Goal: Transaction & Acquisition: Purchase product/service

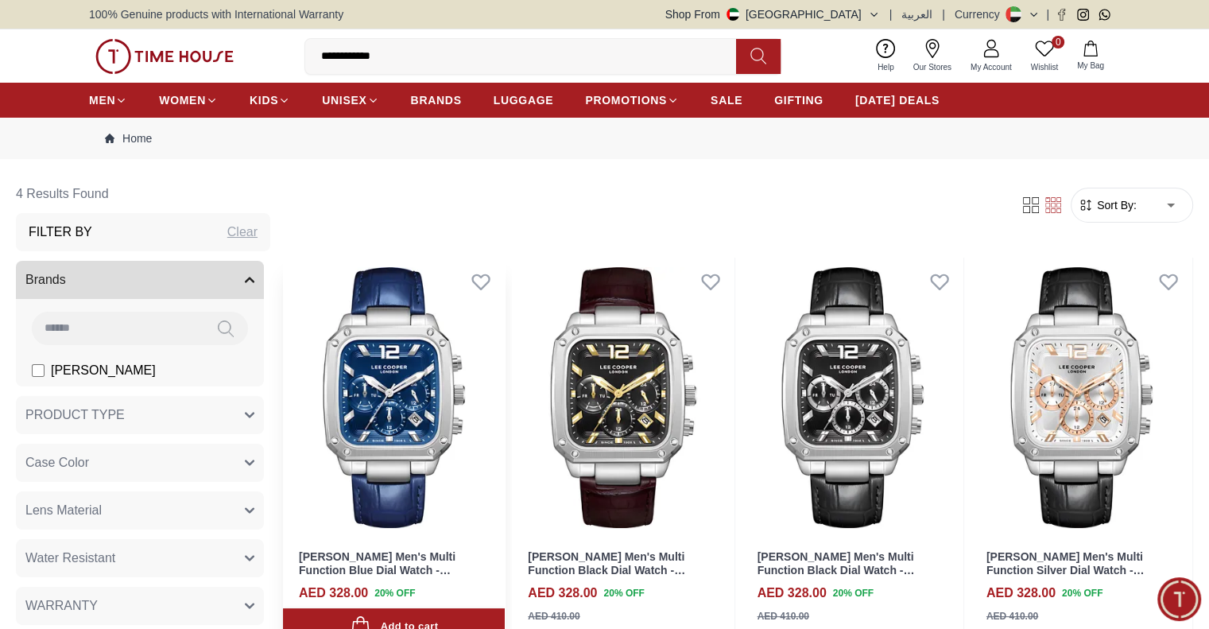
click at [437, 384] on img at bounding box center [394, 398] width 222 height 280
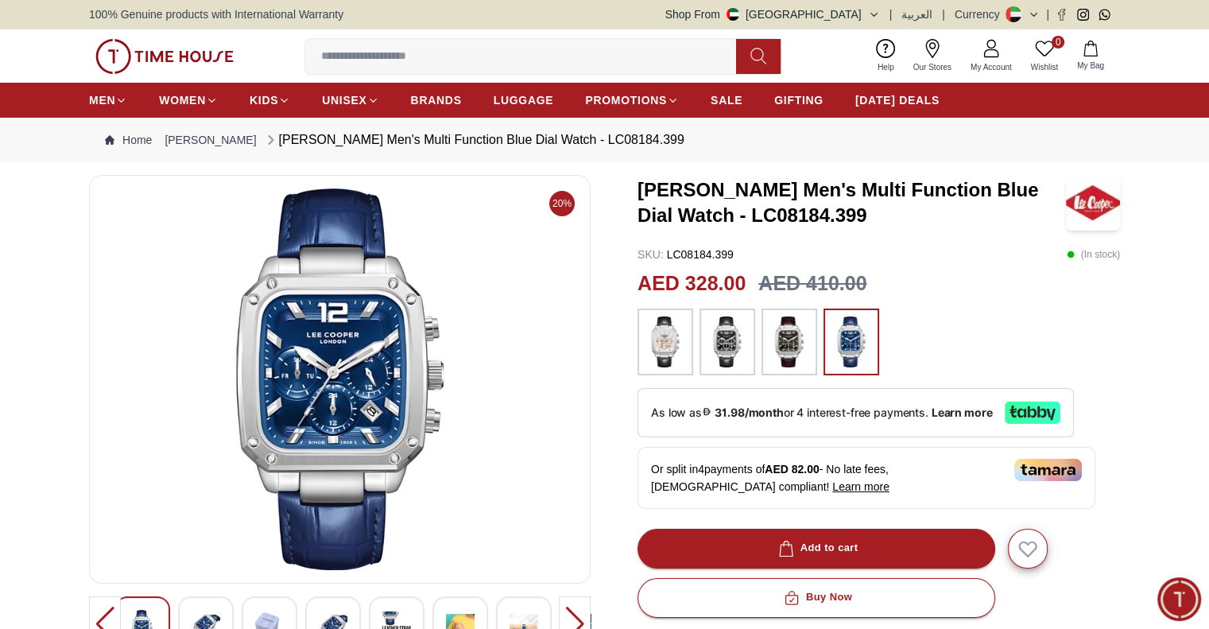
click at [787, 341] on img at bounding box center [789, 341] width 40 height 51
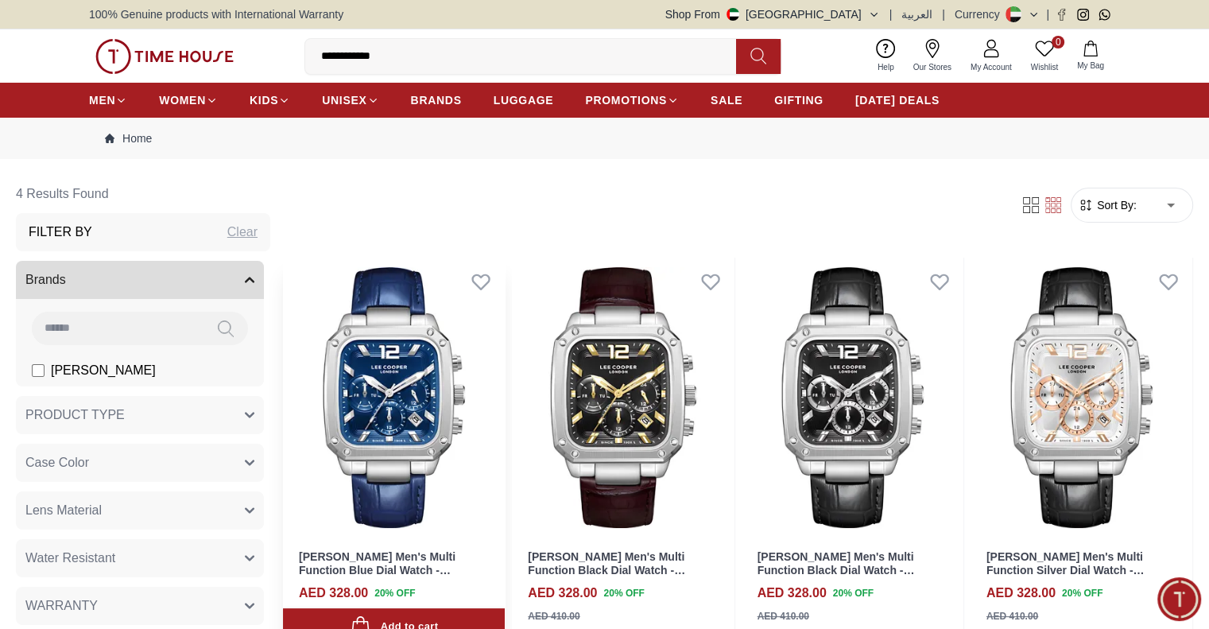
click at [458, 407] on img at bounding box center [394, 398] width 222 height 280
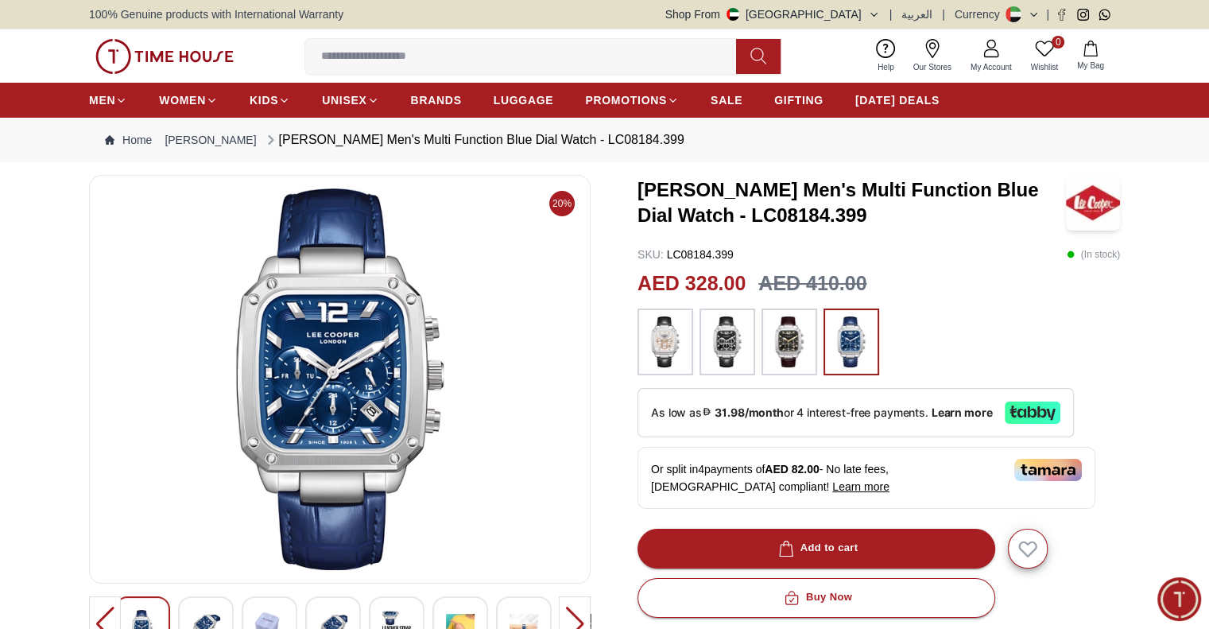
click at [661, 340] on img at bounding box center [665, 341] width 40 height 51
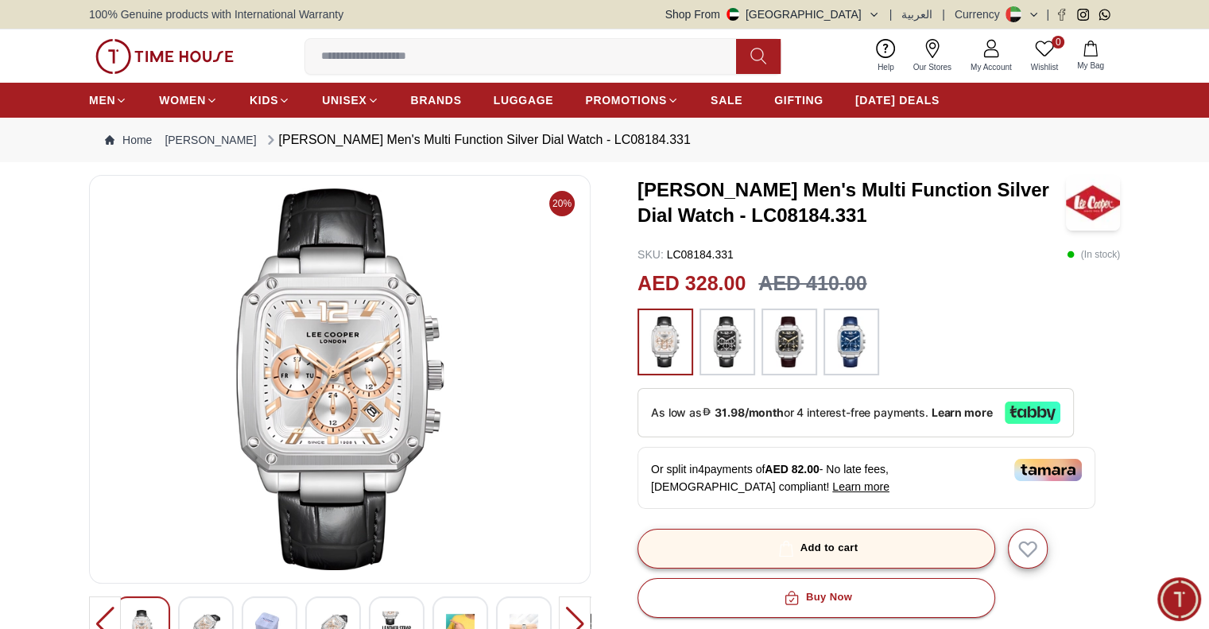
click at [823, 540] on div "Add to cart" at bounding box center [816, 548] width 83 height 18
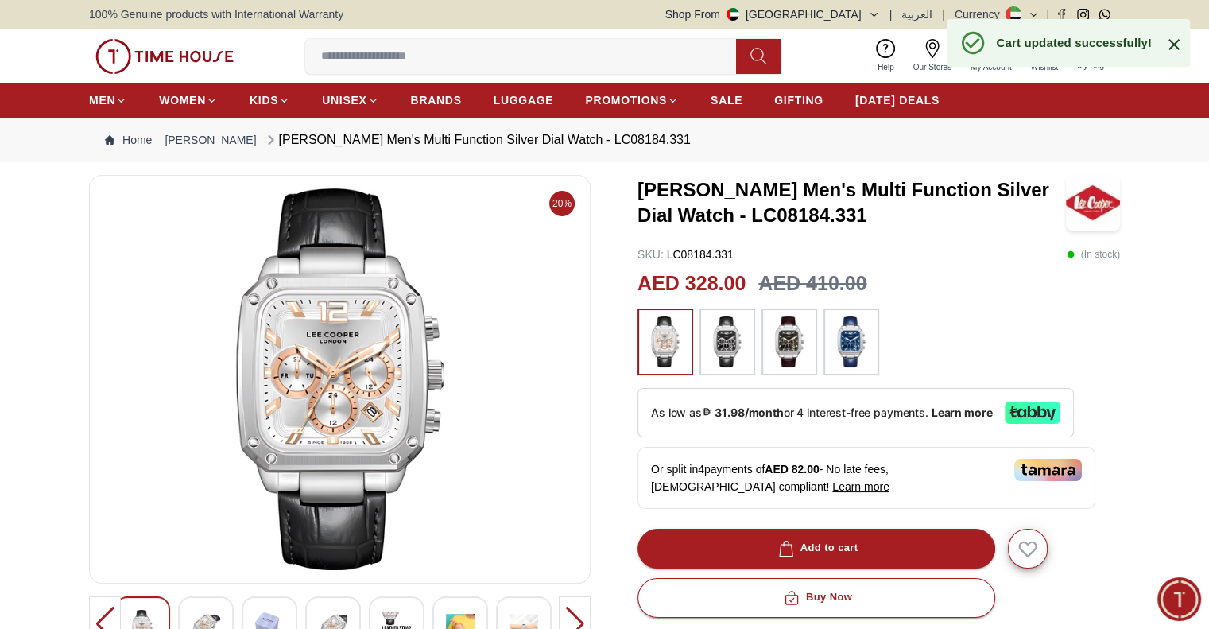
click at [1174, 52] on icon at bounding box center [1173, 44] width 19 height 19
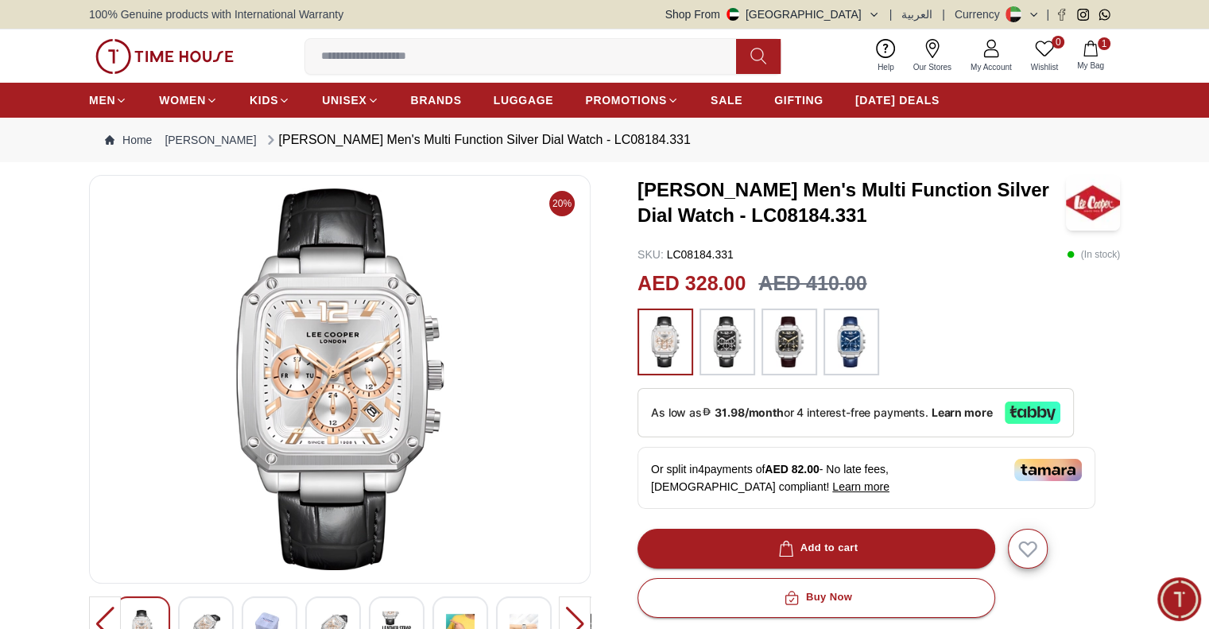
click at [1100, 56] on button "1 My Bag" at bounding box center [1090, 55] width 46 height 37
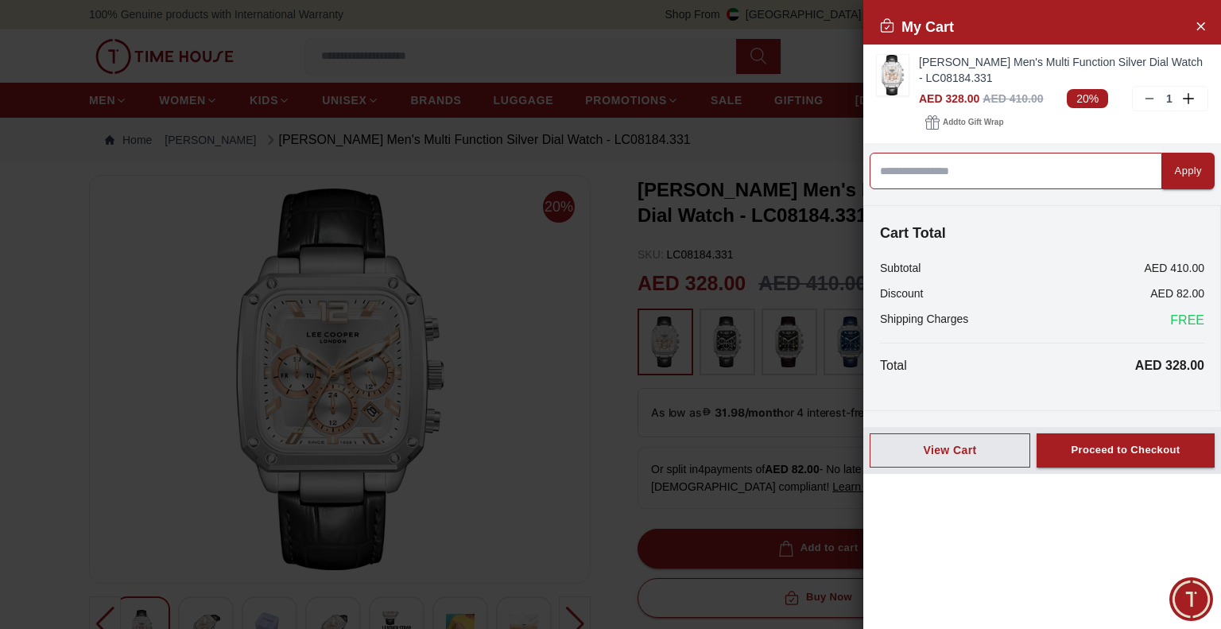
click at [922, 174] on input at bounding box center [1016, 171] width 293 height 37
type input "*********"
click at [1175, 177] on div "Apply" at bounding box center [1188, 171] width 27 height 18
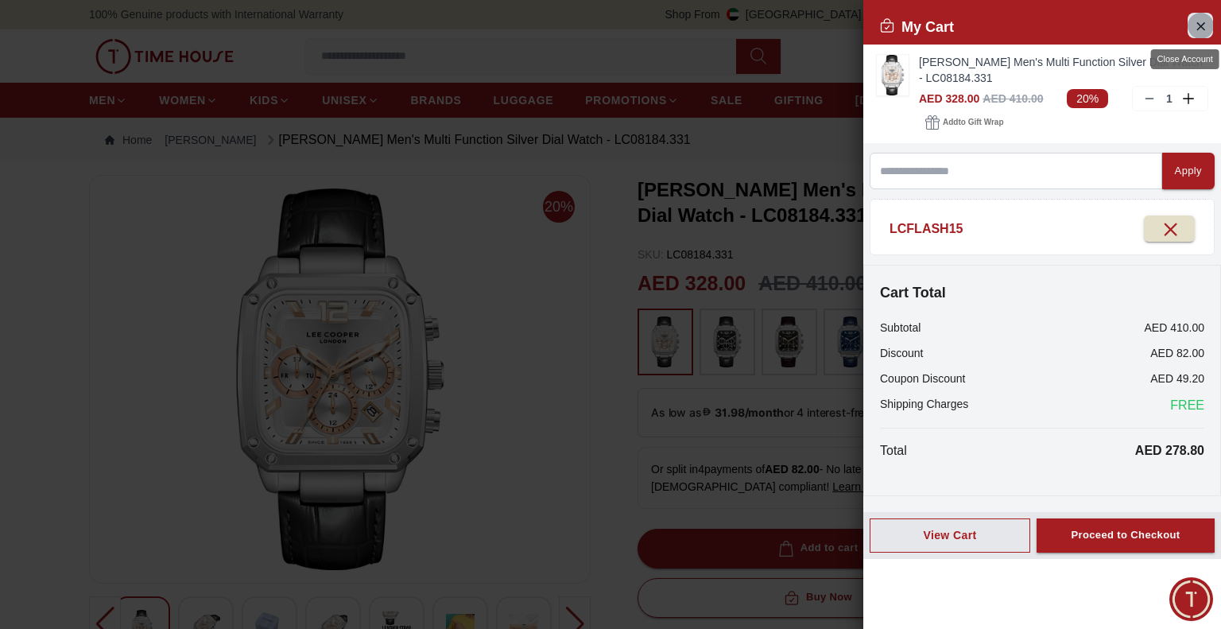
click at [1195, 22] on icon "Close Account" at bounding box center [1200, 26] width 13 height 20
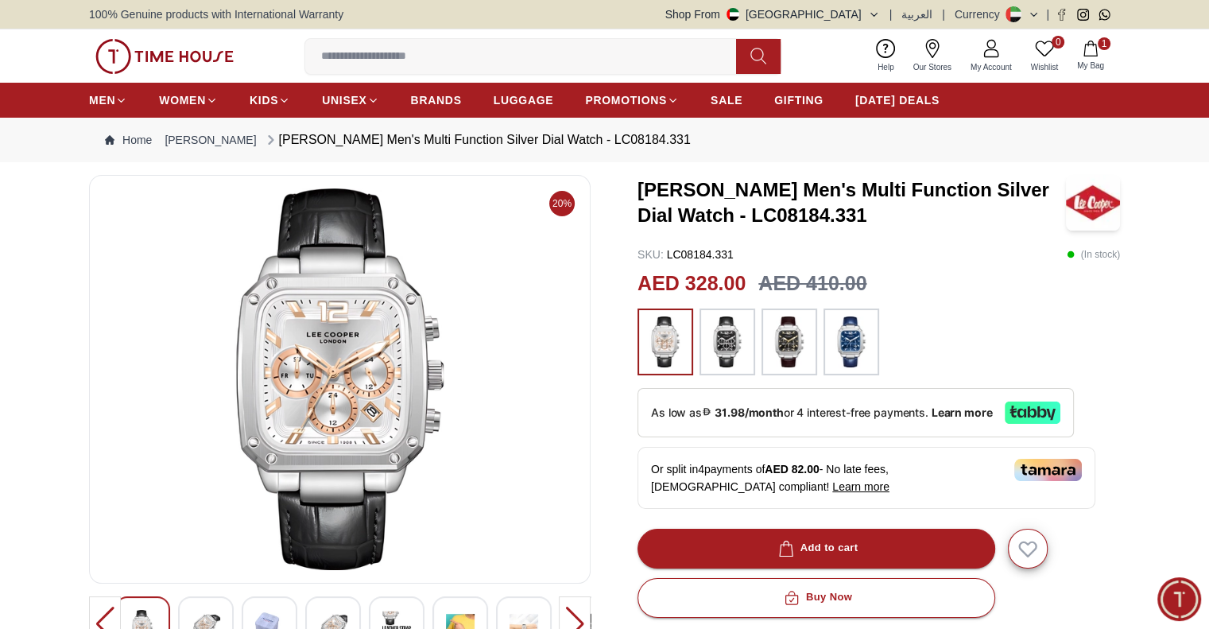
click at [731, 346] on img at bounding box center [727, 341] width 40 height 51
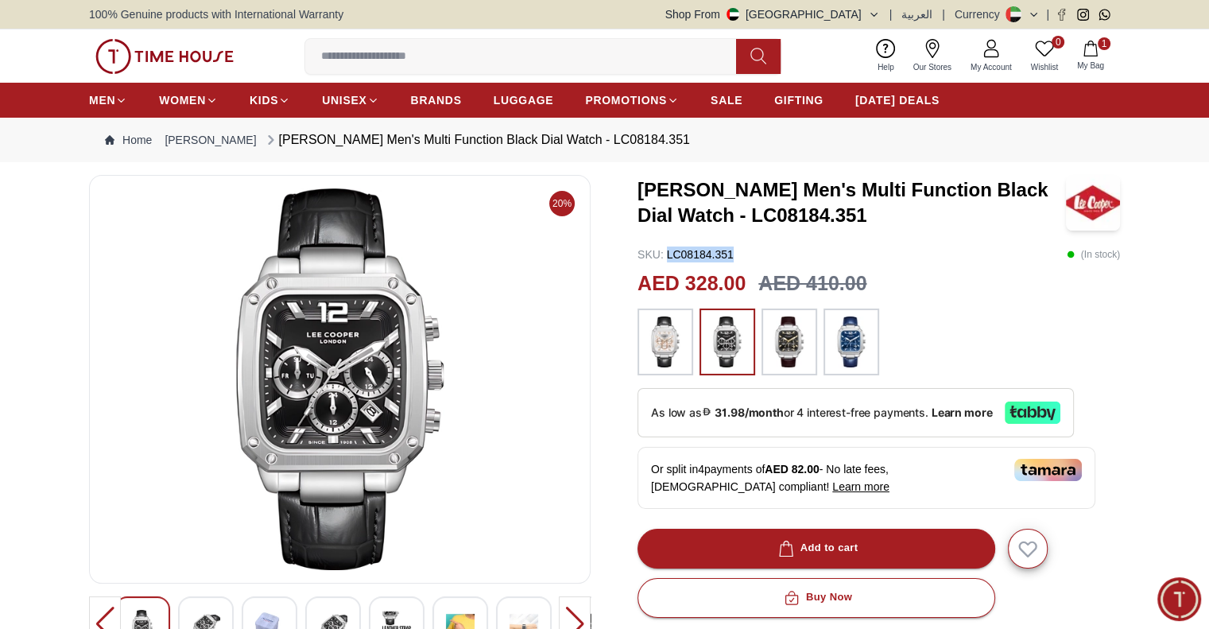
drag, startPoint x: 747, startPoint y: 248, endPoint x: 667, endPoint y: 258, distance: 80.8
click at [667, 258] on div "SKU : LC08184.351 ( In stock )" at bounding box center [878, 254] width 482 height 16
copy p "LC08184.351"
click at [773, 336] on img at bounding box center [789, 341] width 40 height 51
drag, startPoint x: 738, startPoint y: 247, endPoint x: 668, endPoint y: 254, distance: 69.4
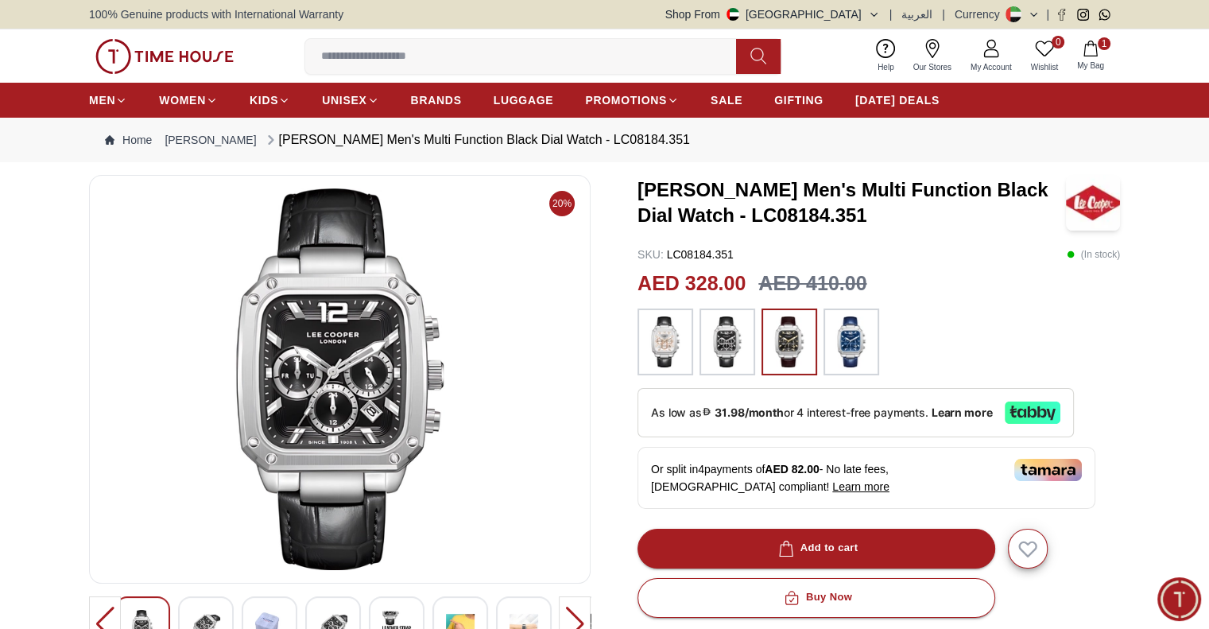
click at [668, 254] on div "SKU : LC08184.351 ( In stock )" at bounding box center [878, 254] width 482 height 16
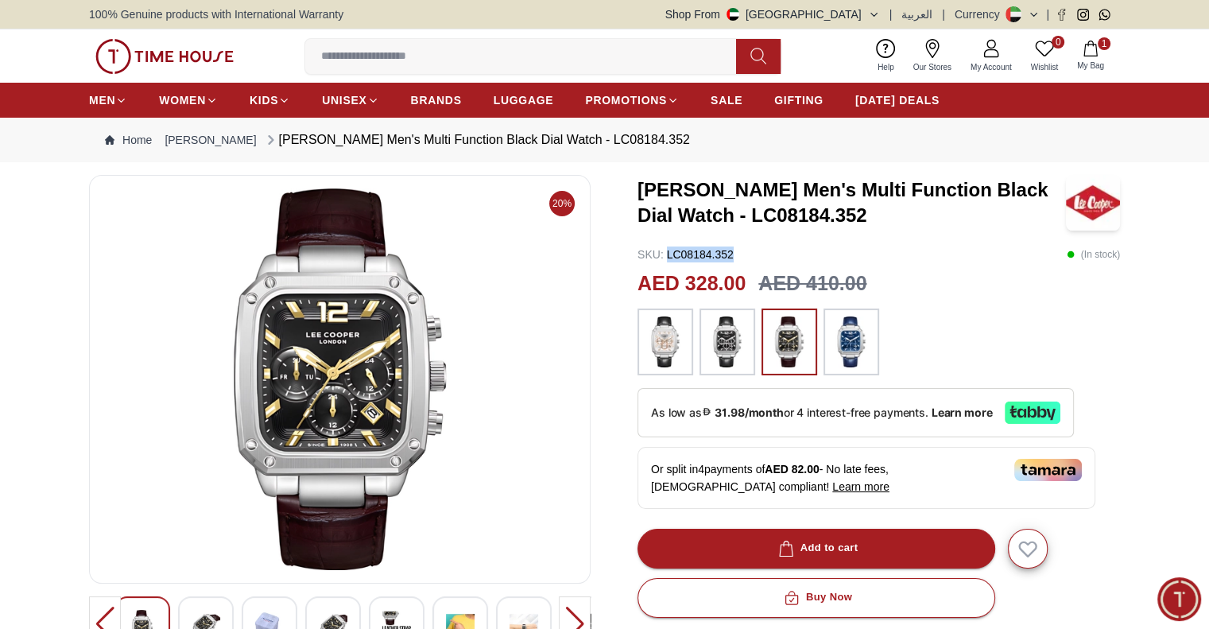
drag, startPoint x: 759, startPoint y: 245, endPoint x: 668, endPoint y: 254, distance: 91.9
click at [668, 254] on div "[PERSON_NAME] Men's Multi Function Black Dial Watch - LC08184.352 SKU : LC08184…" at bounding box center [878, 570] width 482 height 791
copy p "LC08184.352"
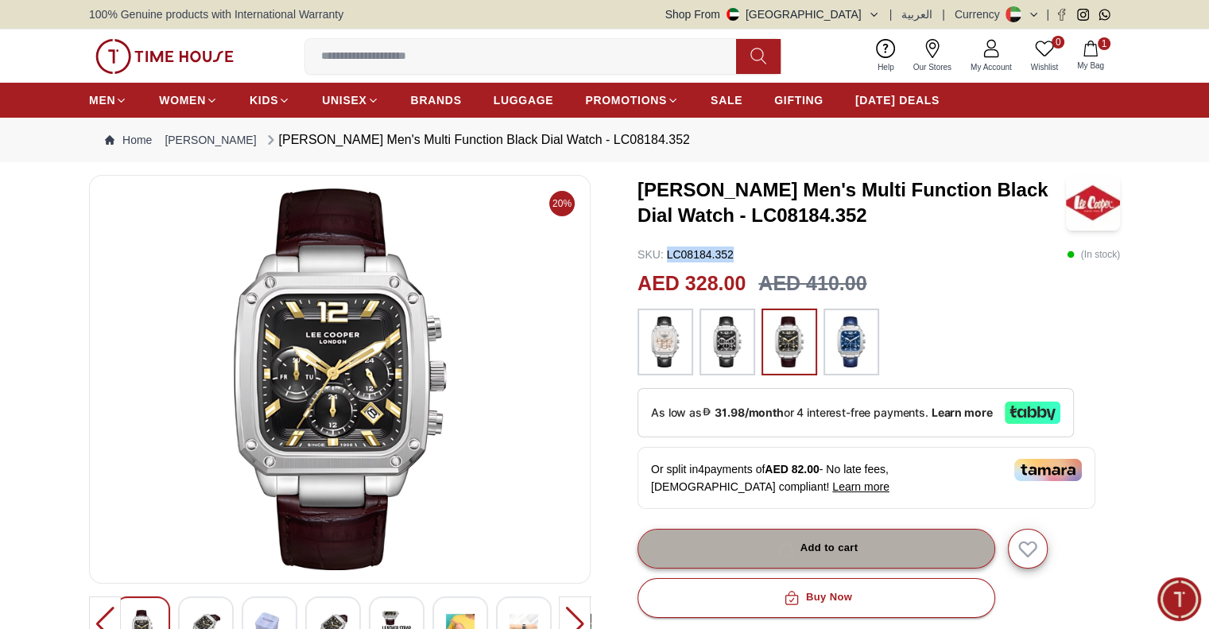
click at [798, 547] on div "Add to cart" at bounding box center [816, 548] width 83 height 18
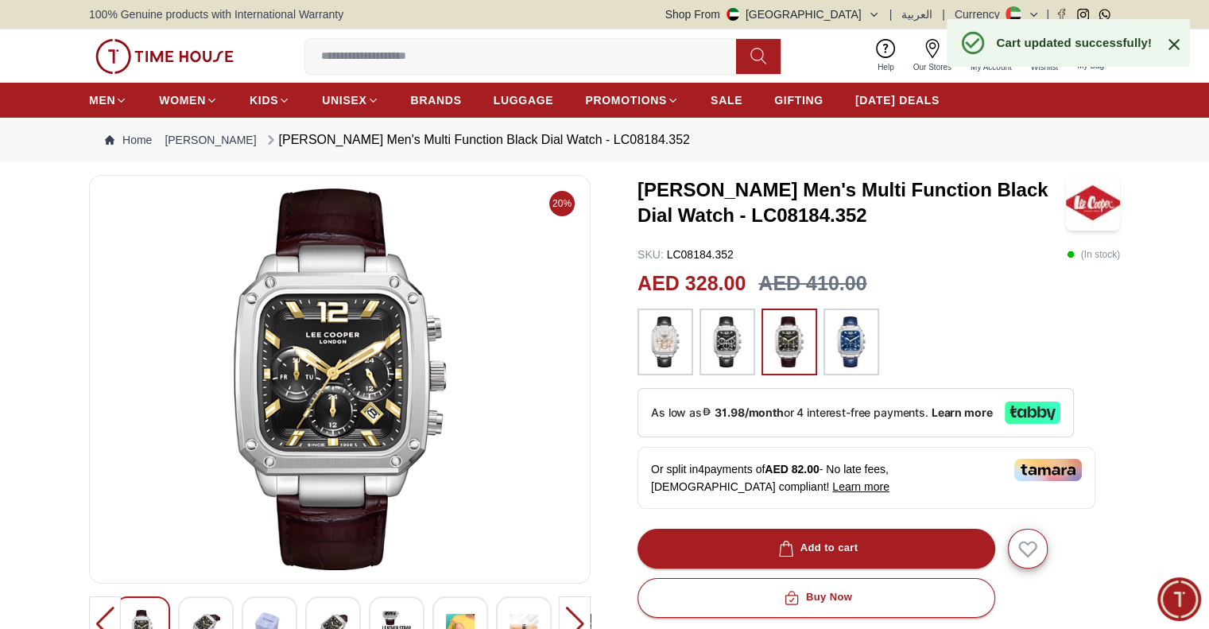
click at [1193, 41] on div "0 Wishlist 2 My Bag Trending Searches Police Casio Women [PERSON_NAME] Watch Se…" at bounding box center [604, 55] width 1209 height 53
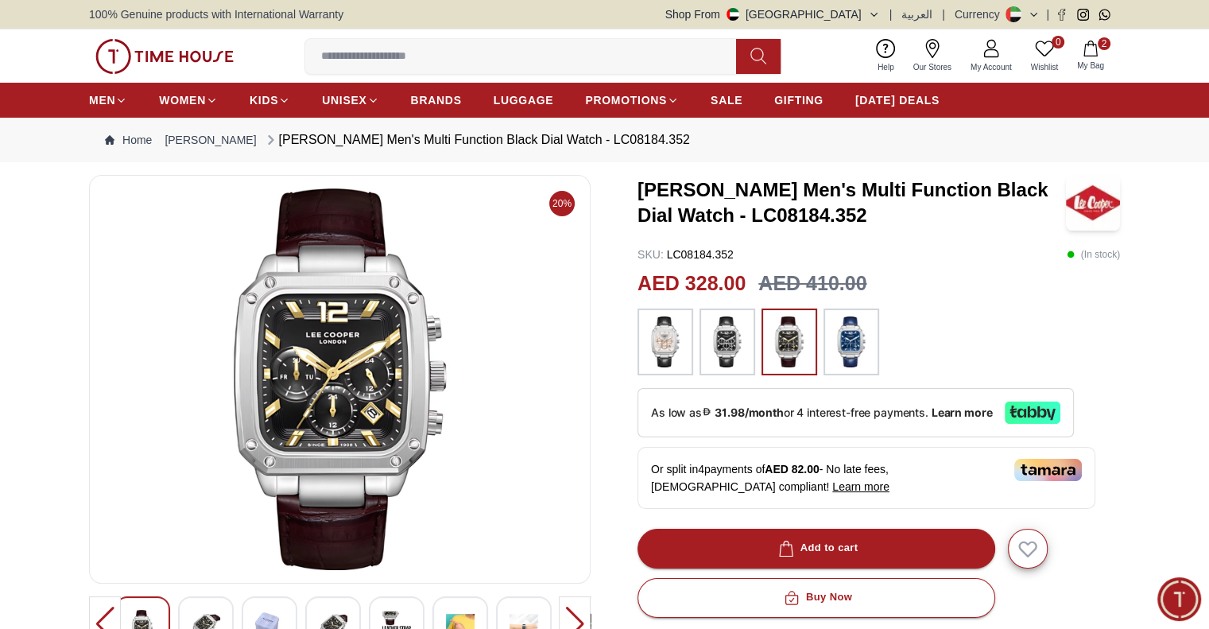
click at [1093, 49] on icon "button" at bounding box center [1091, 49] width 16 height 16
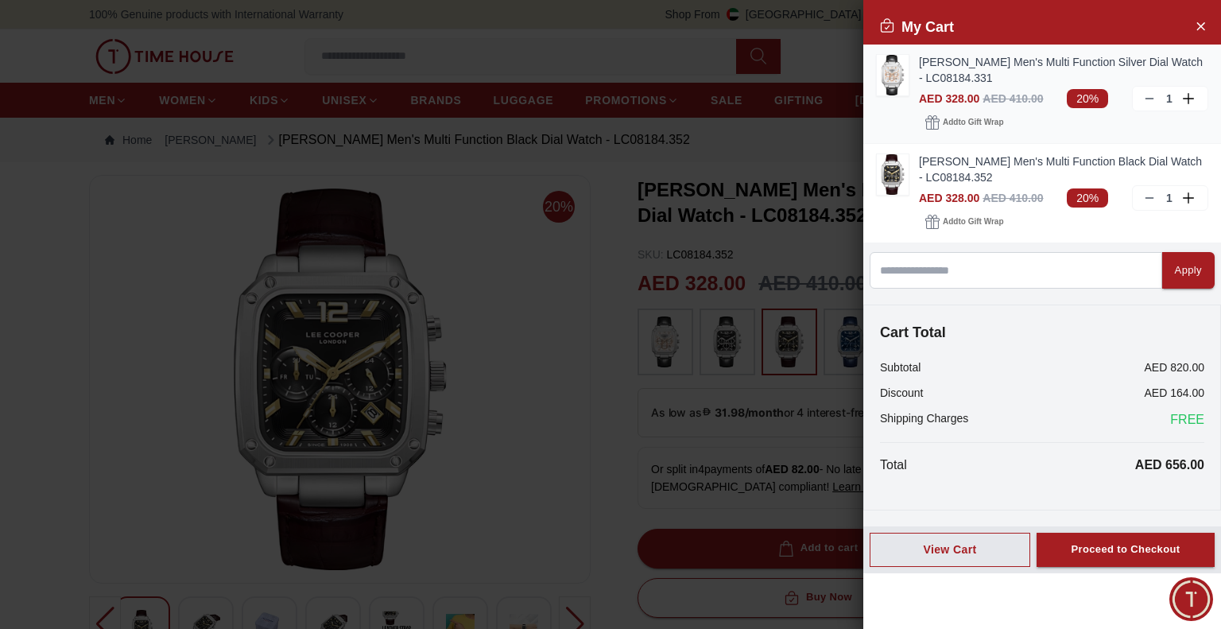
click at [1148, 103] on icon at bounding box center [1149, 98] width 13 height 13
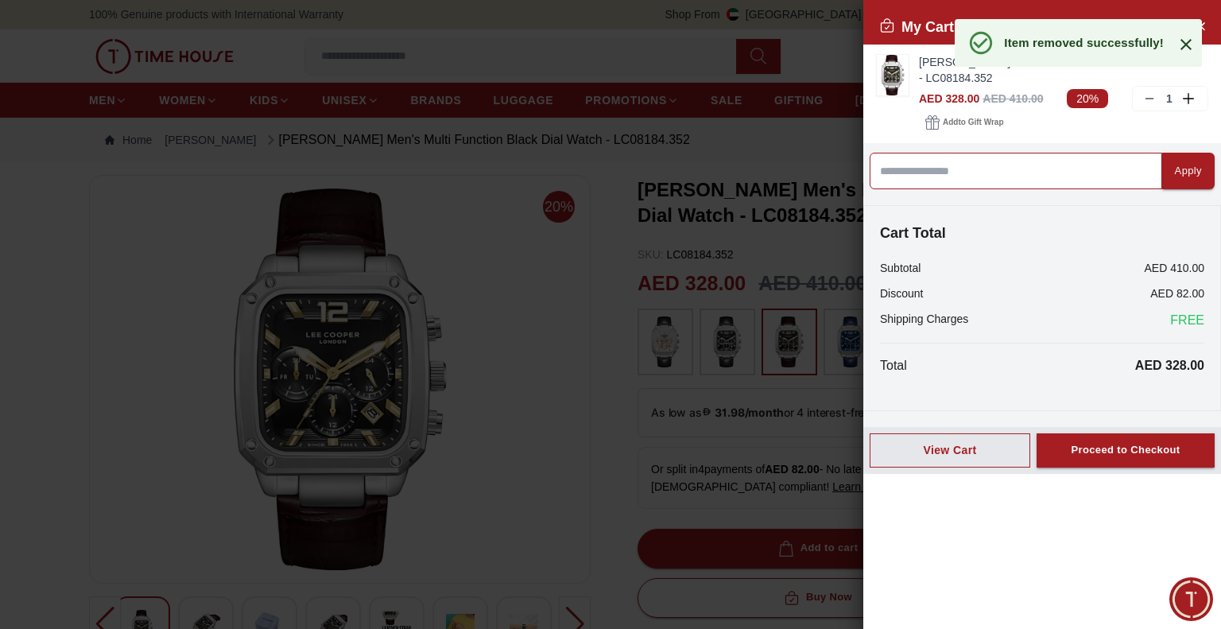
click at [1027, 171] on input at bounding box center [1016, 171] width 293 height 37
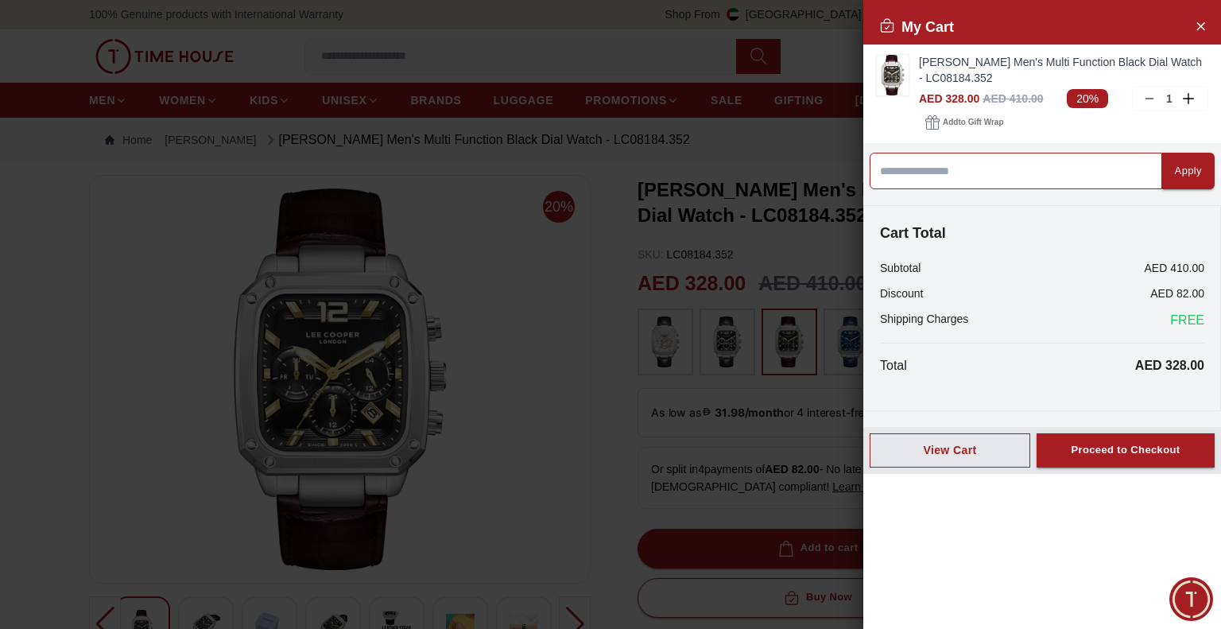
paste input "**********"
click at [1061, 169] on input "**********" at bounding box center [1016, 171] width 293 height 37
type input "*"
type input "*********"
click at [1186, 171] on div "Apply" at bounding box center [1188, 171] width 27 height 18
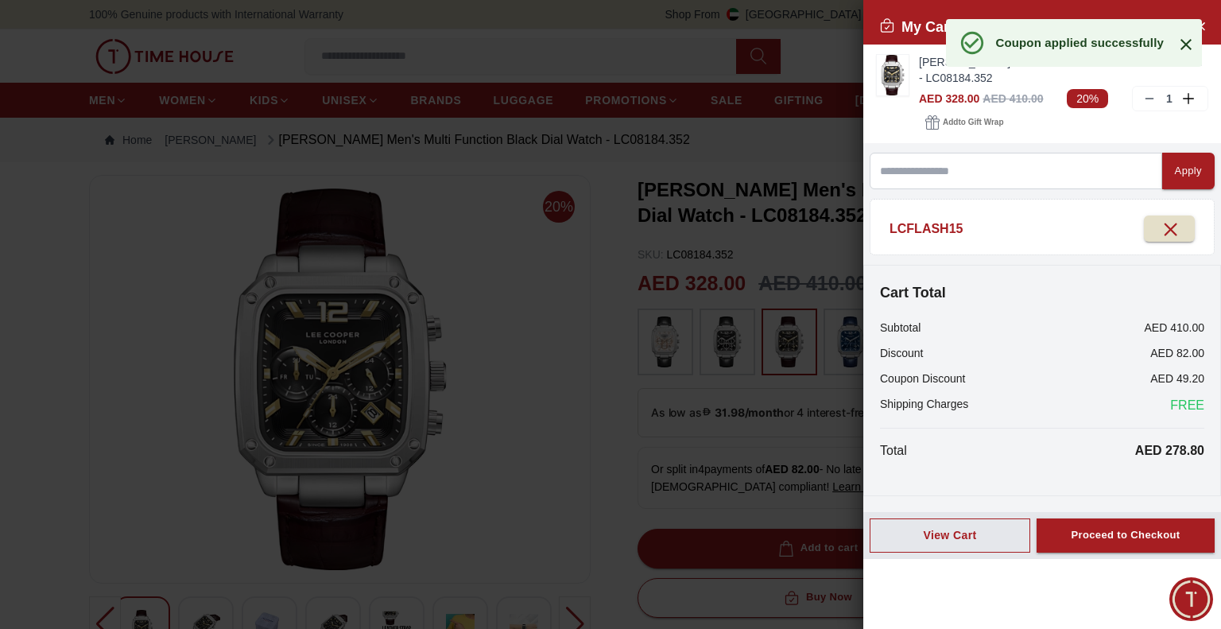
click at [1194, 48] on icon at bounding box center [1185, 44] width 19 height 19
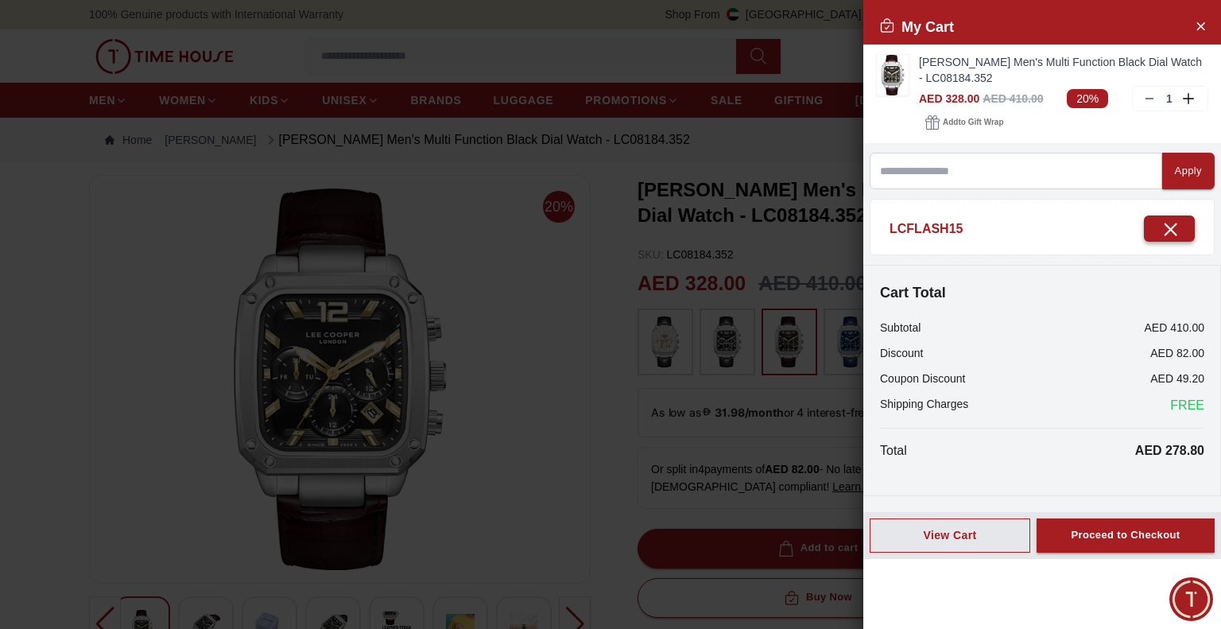
click at [1163, 234] on icon "button" at bounding box center [1170, 229] width 20 height 20
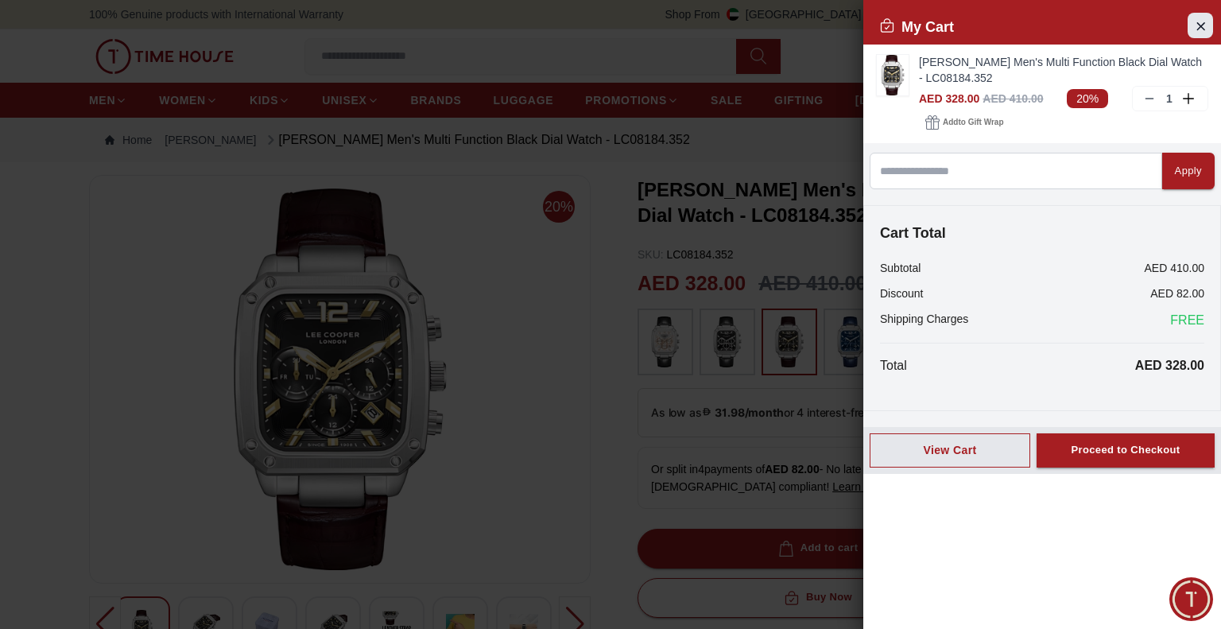
click at [1202, 23] on icon "Close Account" at bounding box center [1200, 26] width 13 height 20
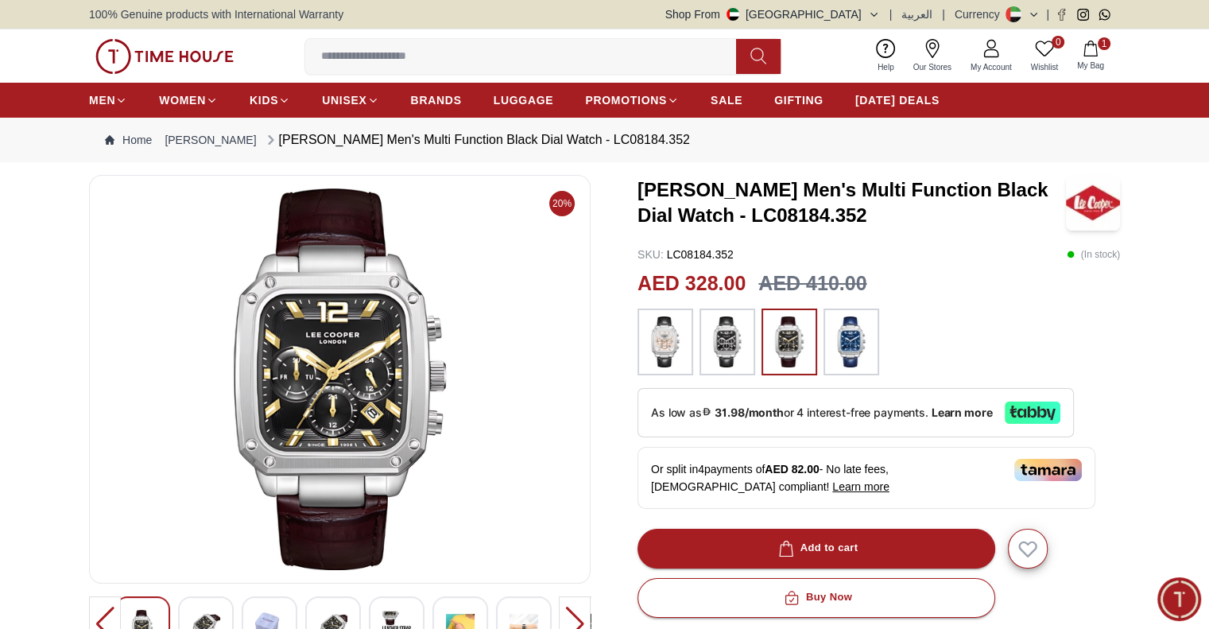
click at [862, 343] on img at bounding box center [851, 341] width 40 height 51
click at [1094, 54] on icon "button" at bounding box center [1091, 49] width 16 height 16
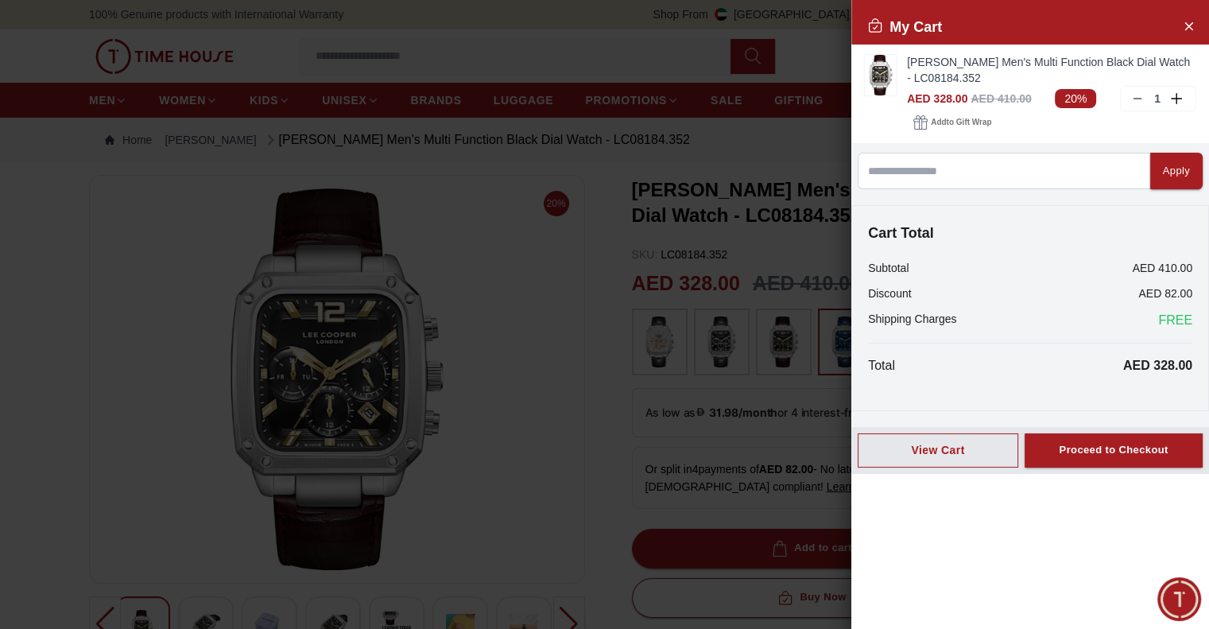
click at [1152, 99] on div "MEN WOMEN KIDS UNISEX BRANDS LUGGAGE PROMOTIONS SALE GIFTING [DATE] DEALS" at bounding box center [598, 100] width 1197 height 35
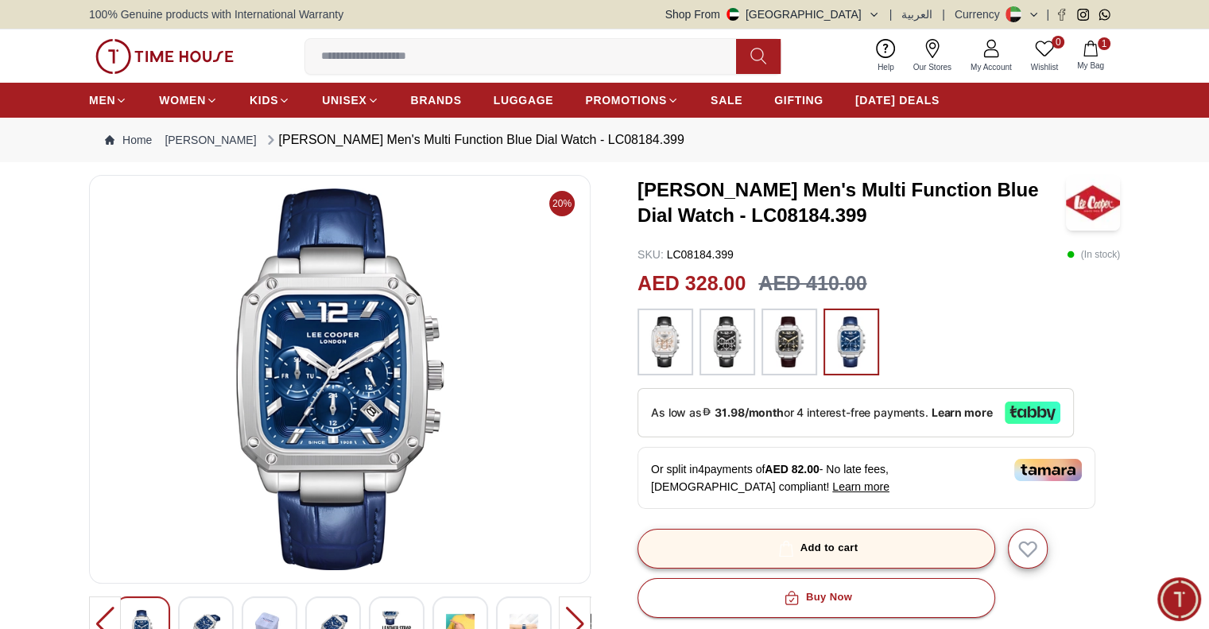
click at [834, 552] on div "Add to cart" at bounding box center [816, 548] width 83 height 18
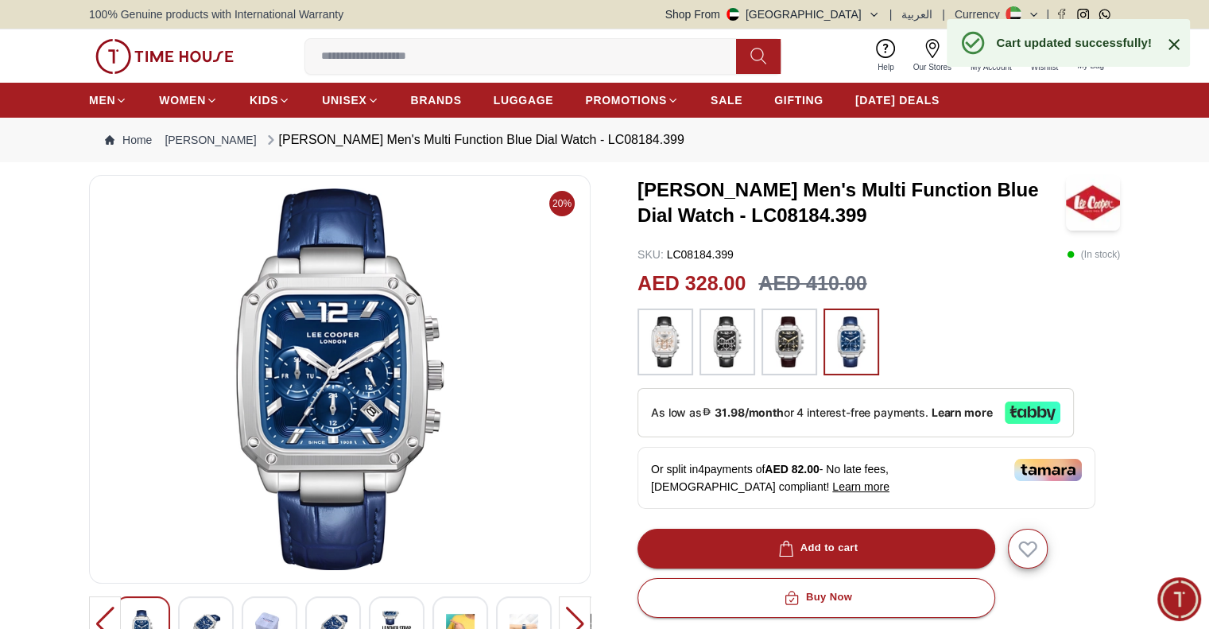
click at [1172, 46] on icon at bounding box center [1173, 44] width 11 height 11
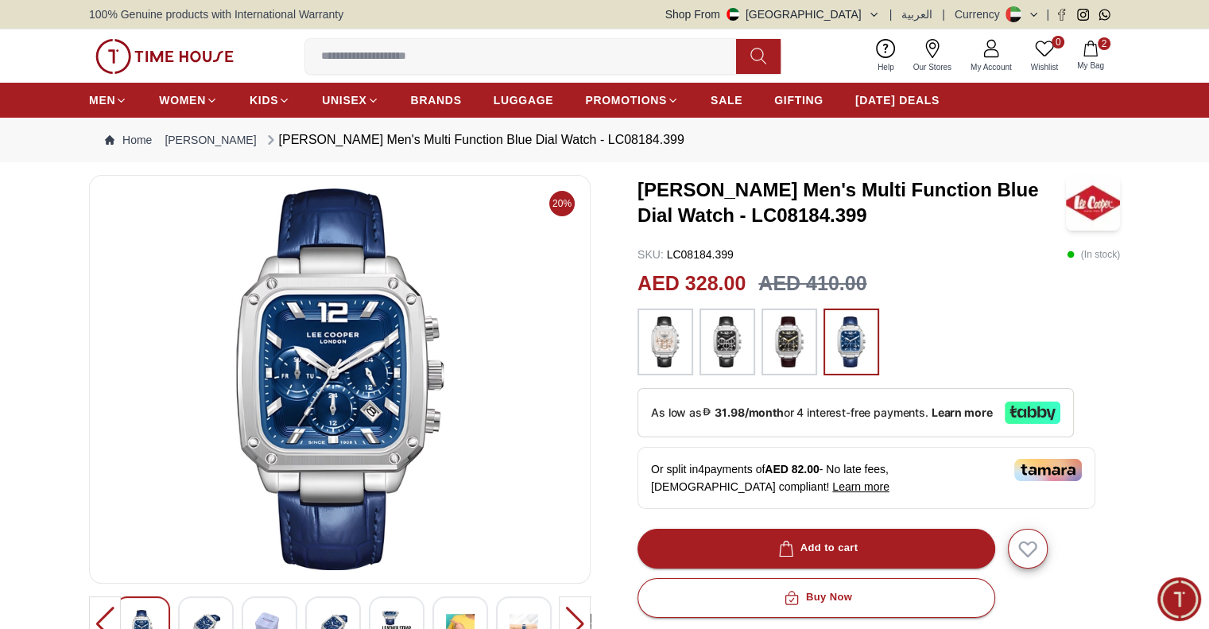
click at [1071, 46] on button "2 My Bag" at bounding box center [1090, 55] width 46 height 37
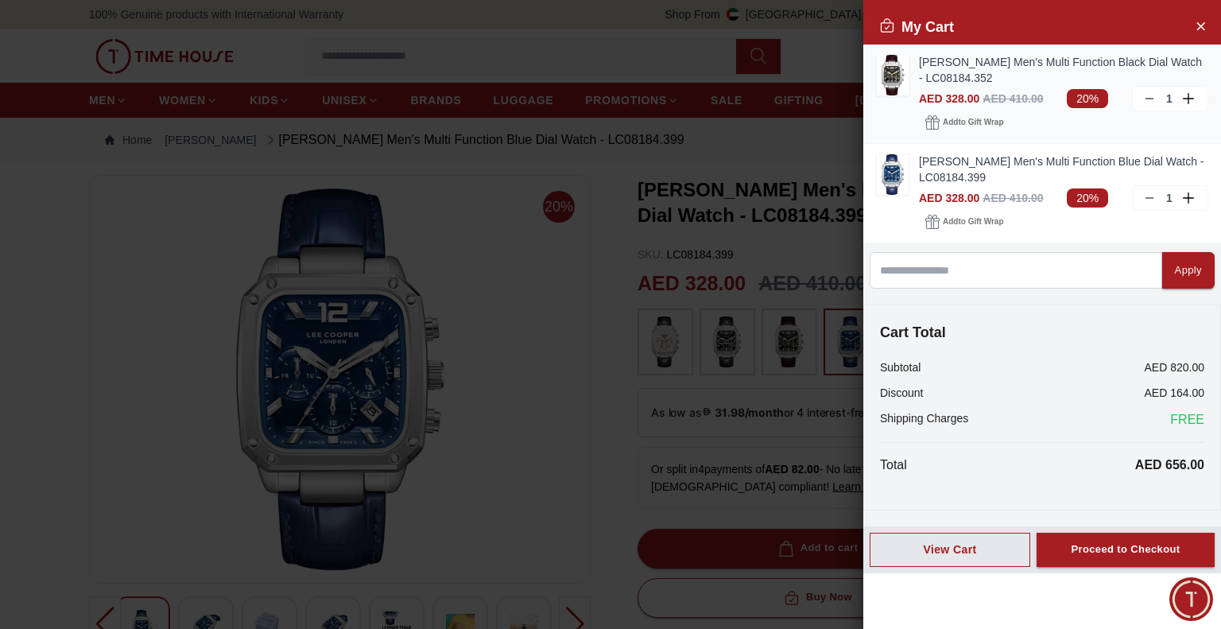
click at [1154, 104] on icon at bounding box center [1149, 98] width 13 height 13
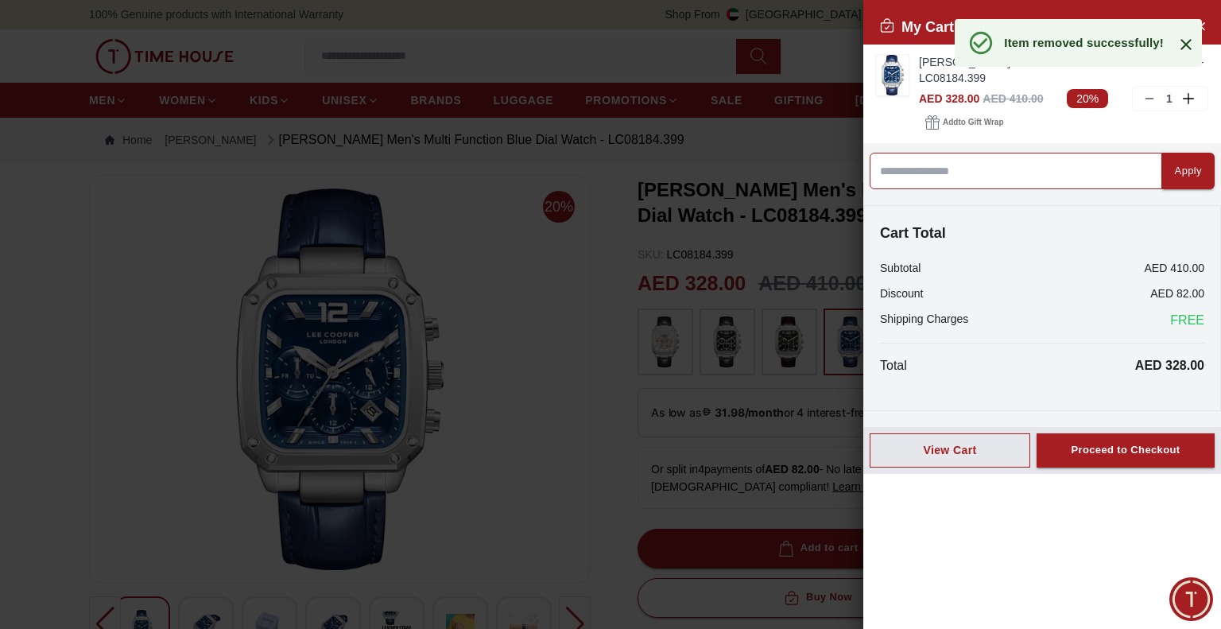
click at [951, 169] on input at bounding box center [1016, 171] width 293 height 37
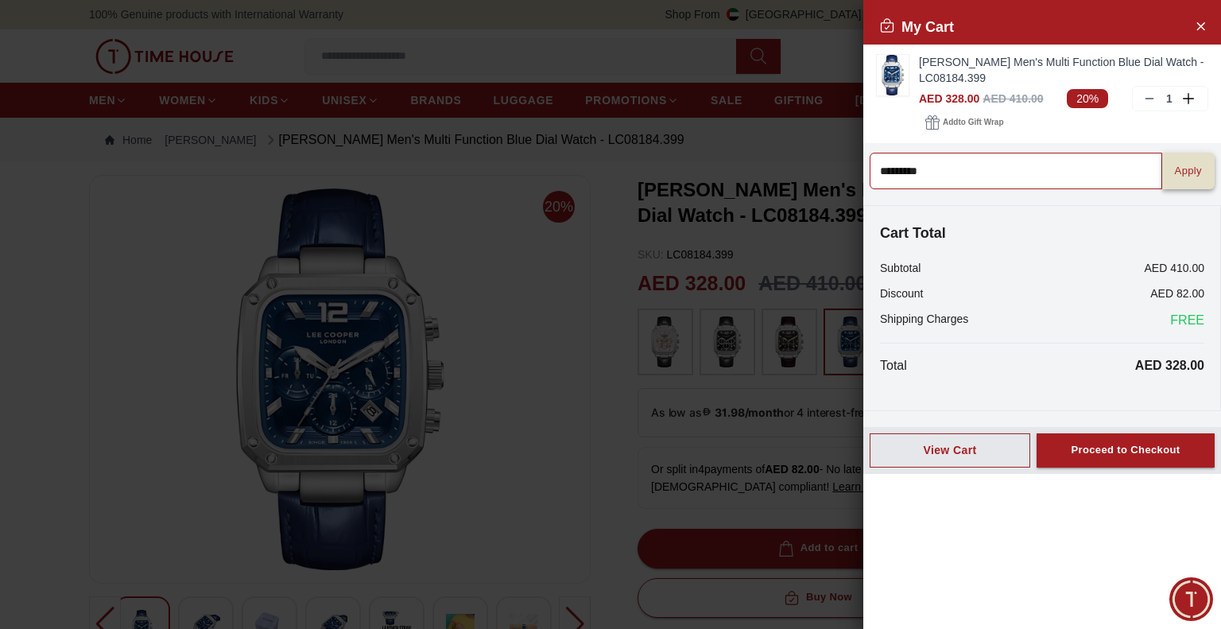
type input "*********"
click at [1180, 160] on button "Apply" at bounding box center [1188, 171] width 52 height 37
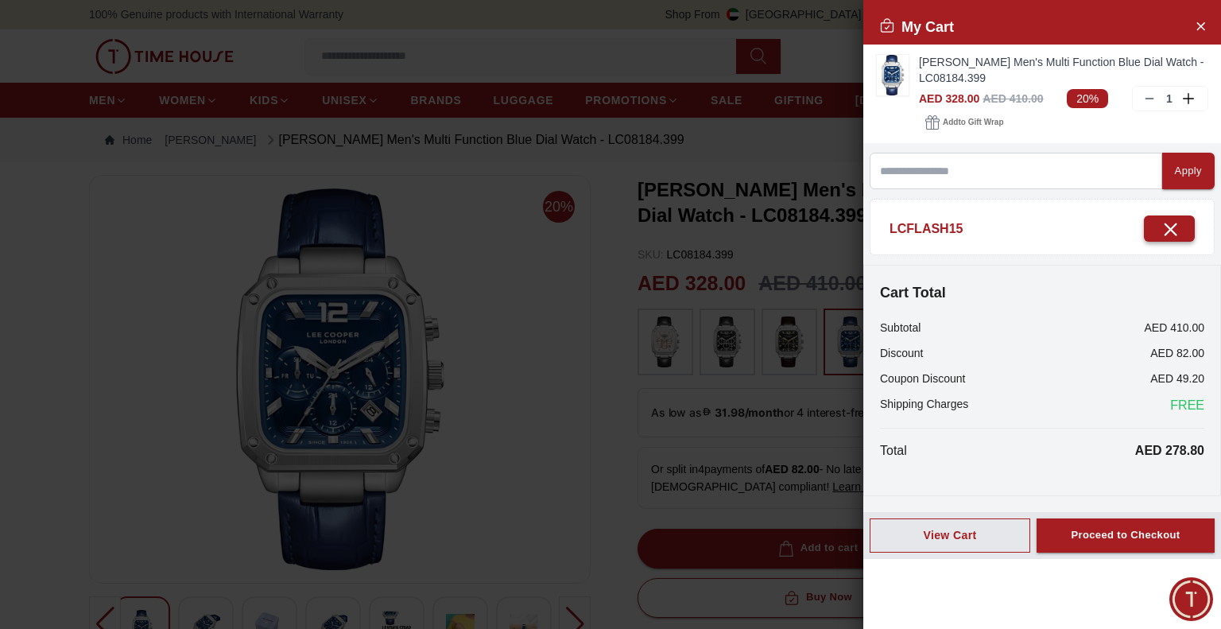
click at [1163, 217] on button "button" at bounding box center [1169, 228] width 51 height 26
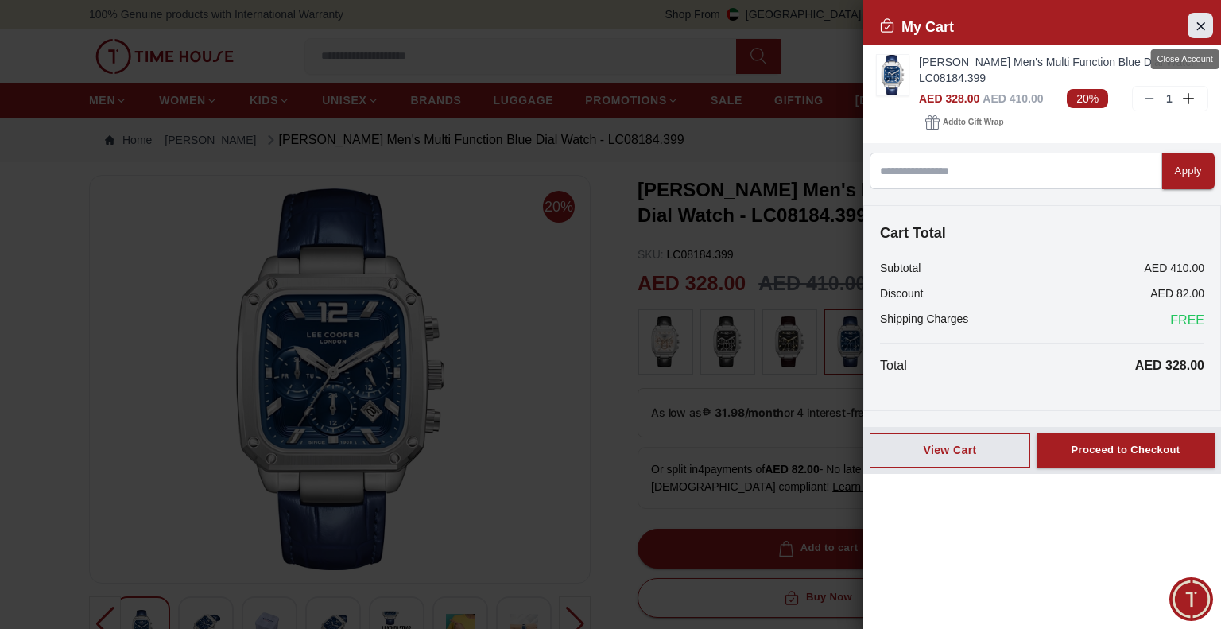
click at [1205, 21] on icon "Close Account" at bounding box center [1200, 26] width 13 height 20
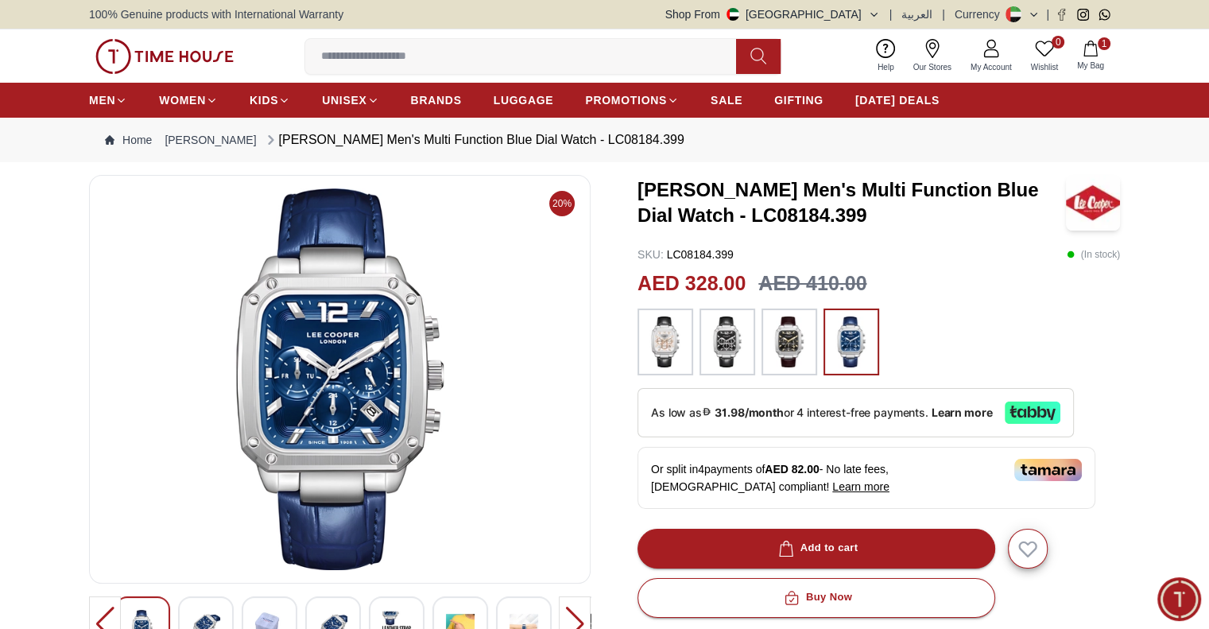
click at [1088, 66] on span "My Bag" at bounding box center [1091, 66] width 40 height 12
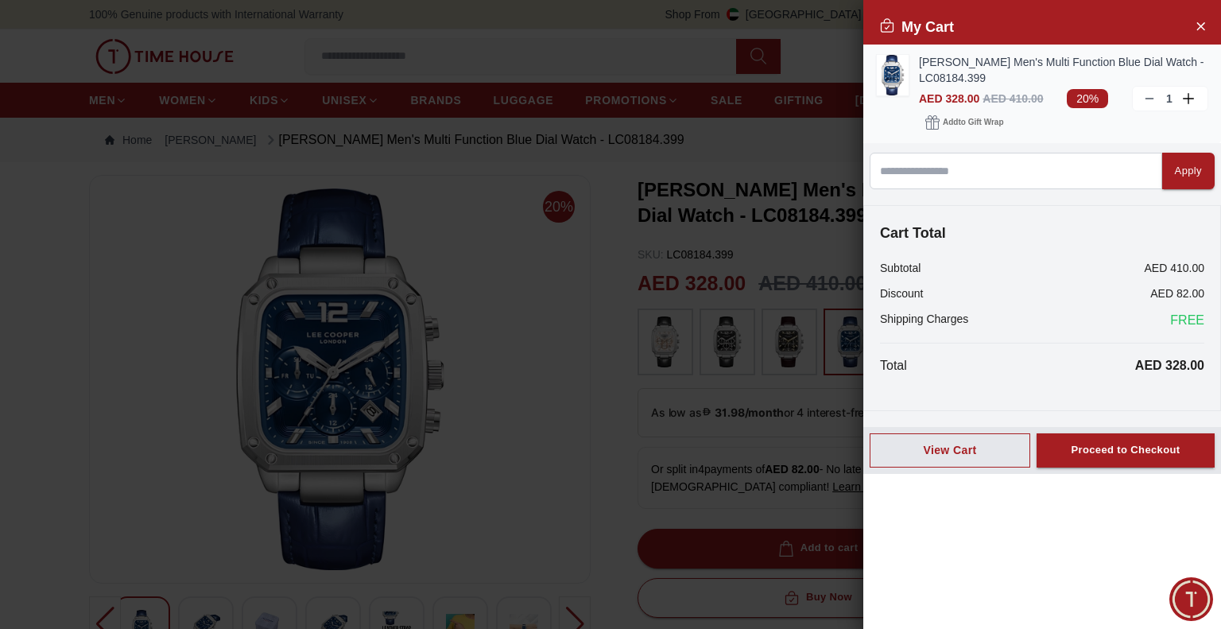
click at [1144, 99] on icon at bounding box center [1149, 98] width 13 height 13
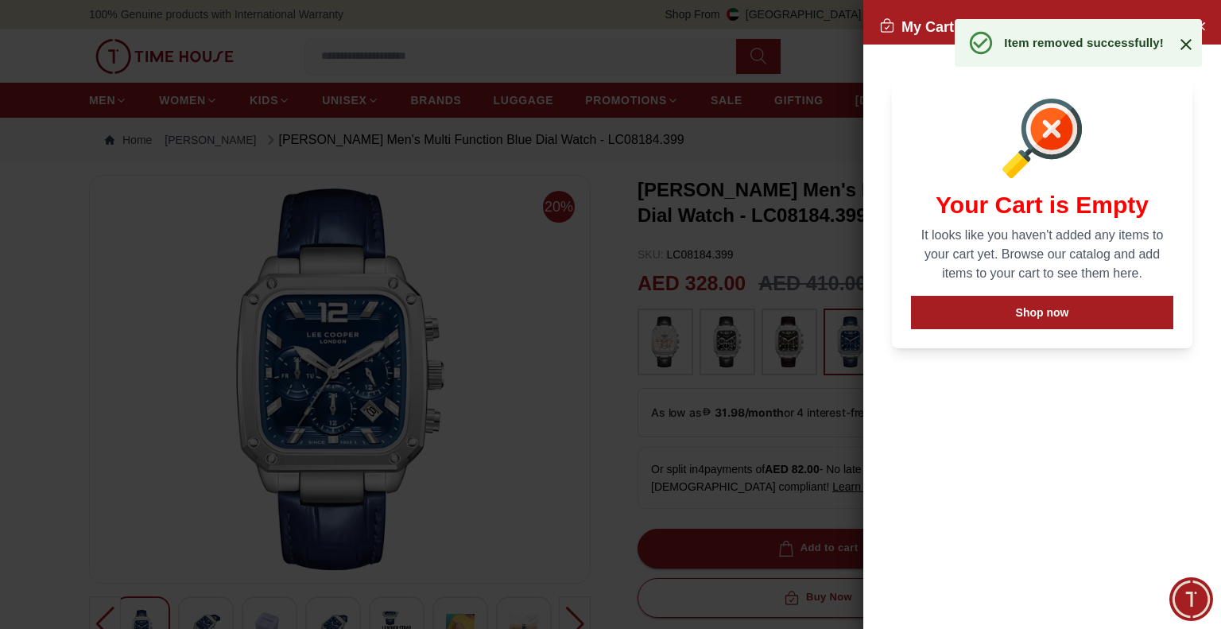
click at [1186, 50] on icon at bounding box center [1185, 44] width 19 height 19
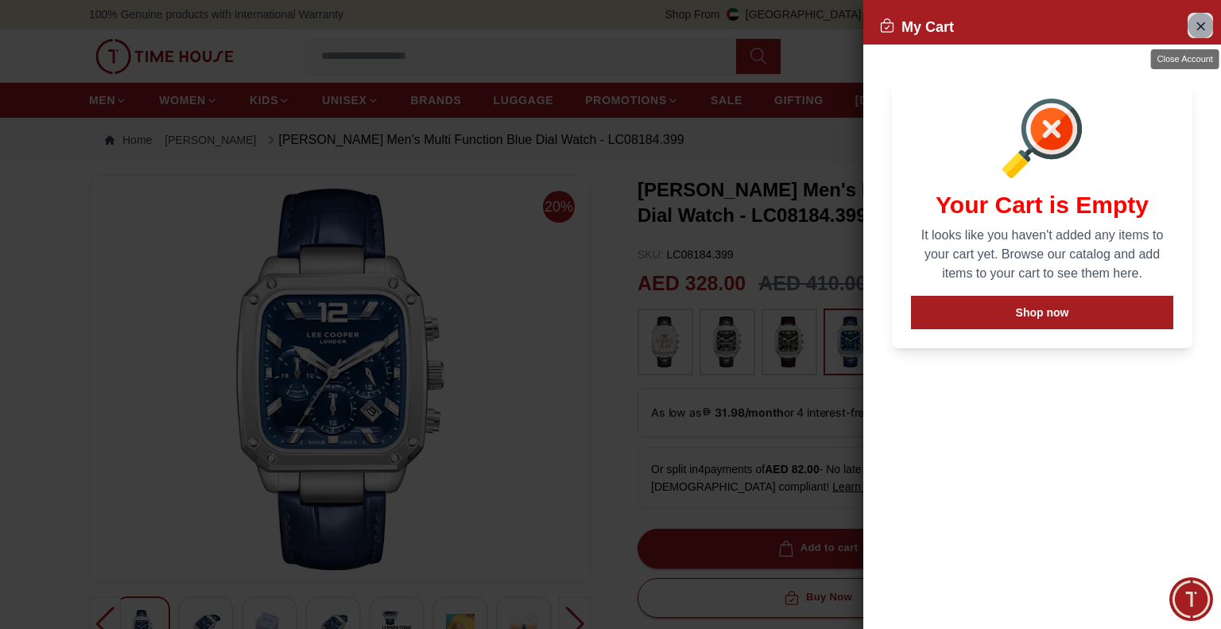
click at [1198, 27] on icon "Close Account" at bounding box center [1200, 26] width 13 height 20
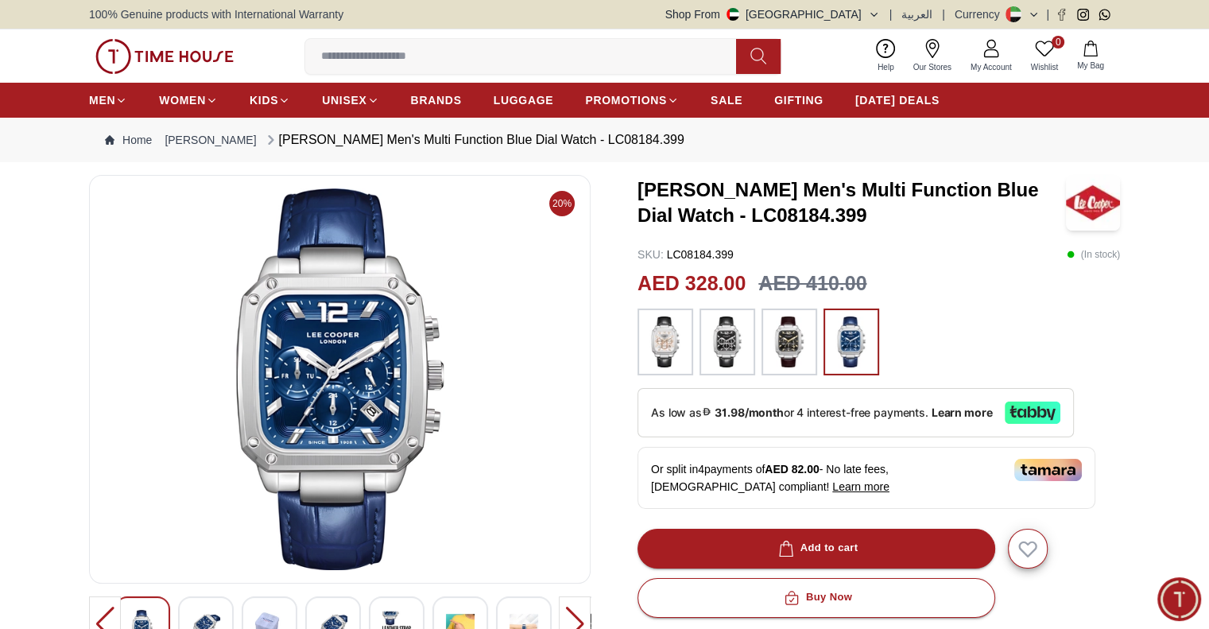
click at [676, 366] on img at bounding box center [665, 341] width 40 height 51
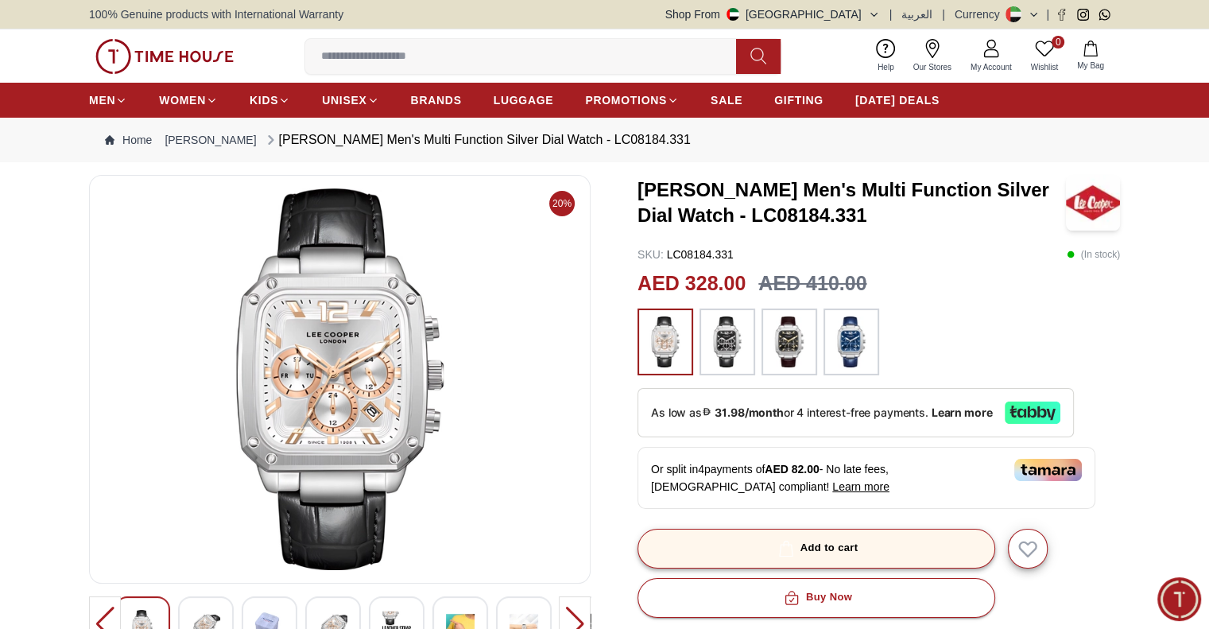
click at [883, 544] on button "Add to cart" at bounding box center [816, 549] width 358 height 40
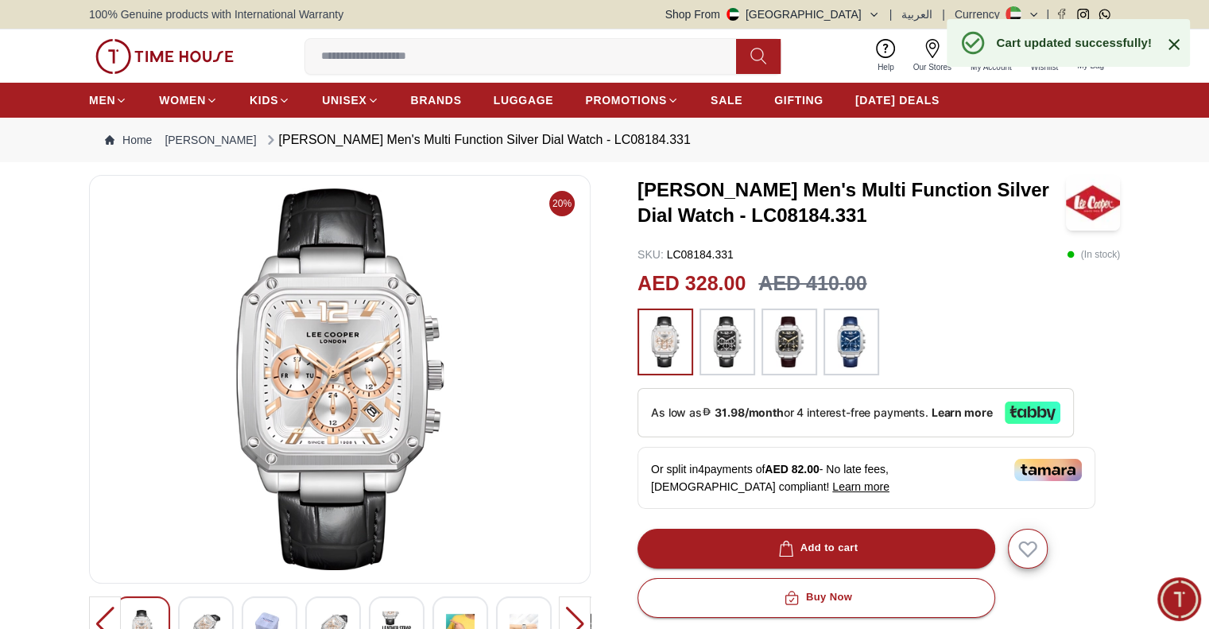
click at [1172, 50] on icon at bounding box center [1173, 44] width 19 height 19
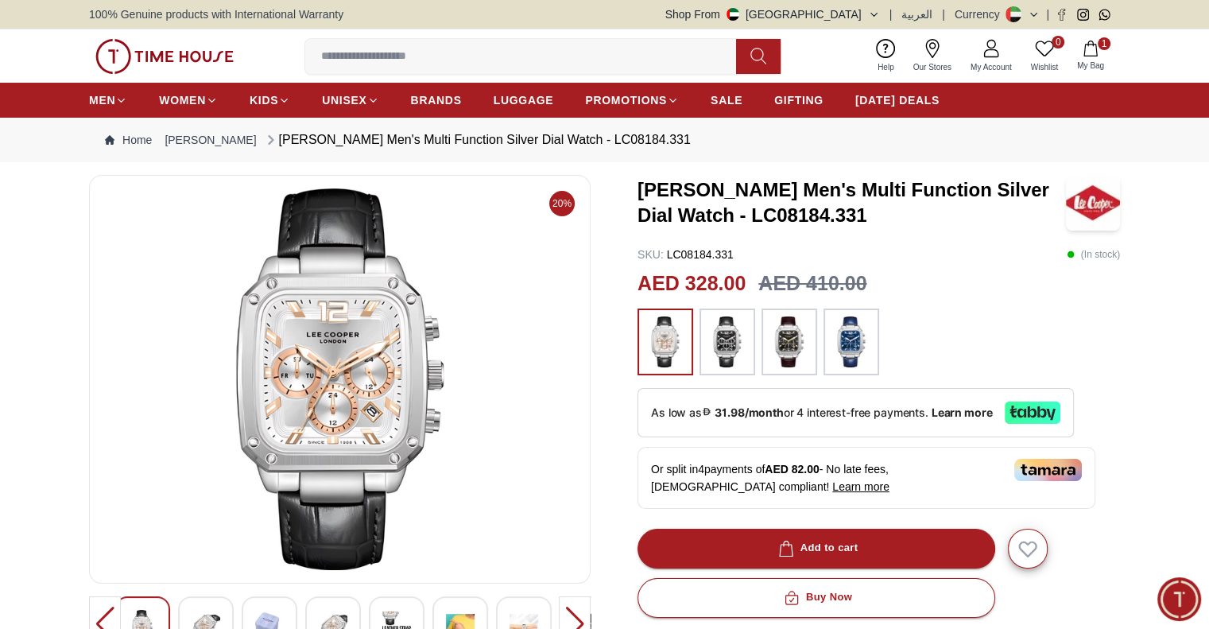
click at [1084, 53] on icon "button" at bounding box center [1091, 49] width 16 height 16
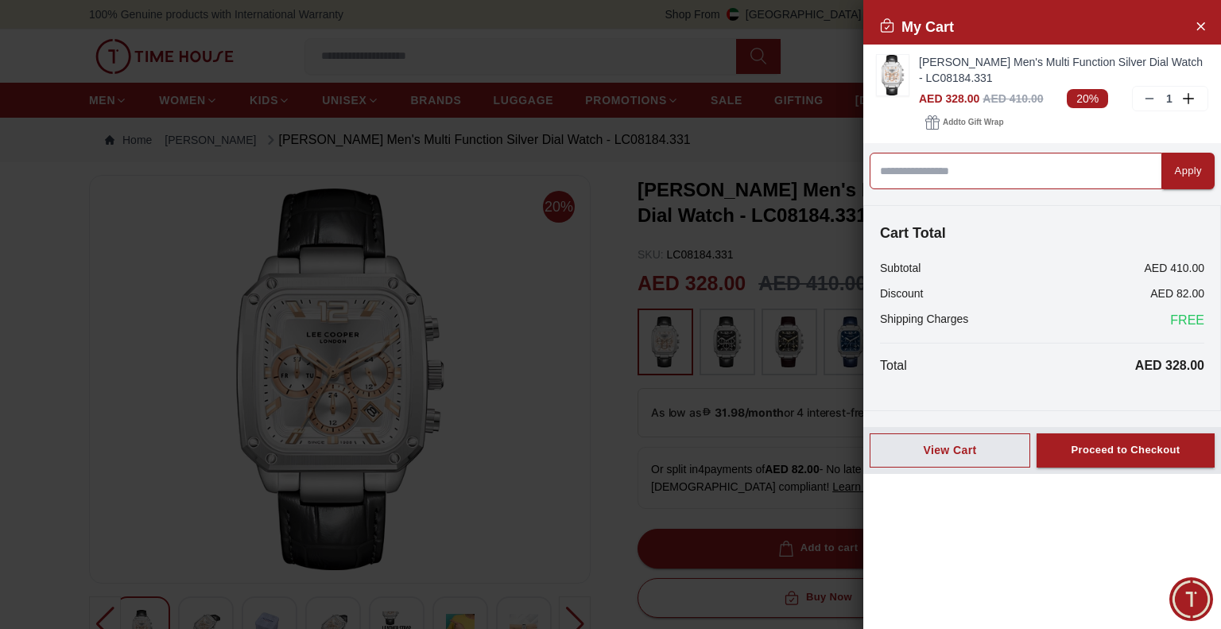
click at [1009, 171] on input at bounding box center [1016, 171] width 293 height 37
type input "*********"
click at [1186, 171] on div "Apply" at bounding box center [1188, 171] width 27 height 18
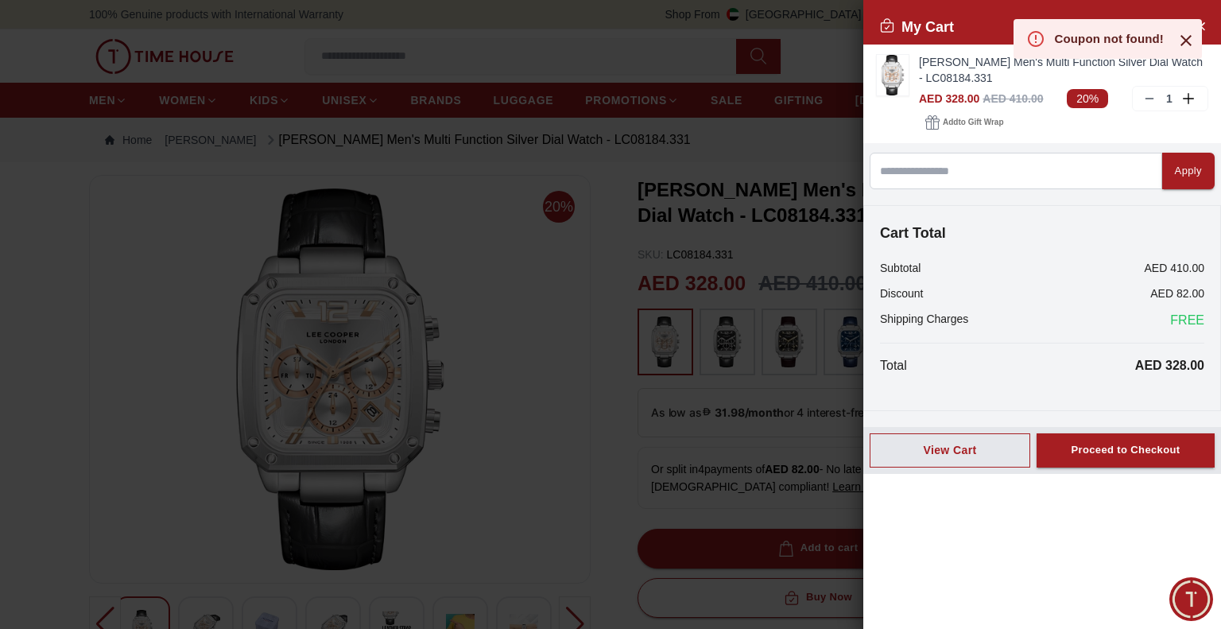
click at [1182, 44] on icon at bounding box center [1185, 40] width 11 height 11
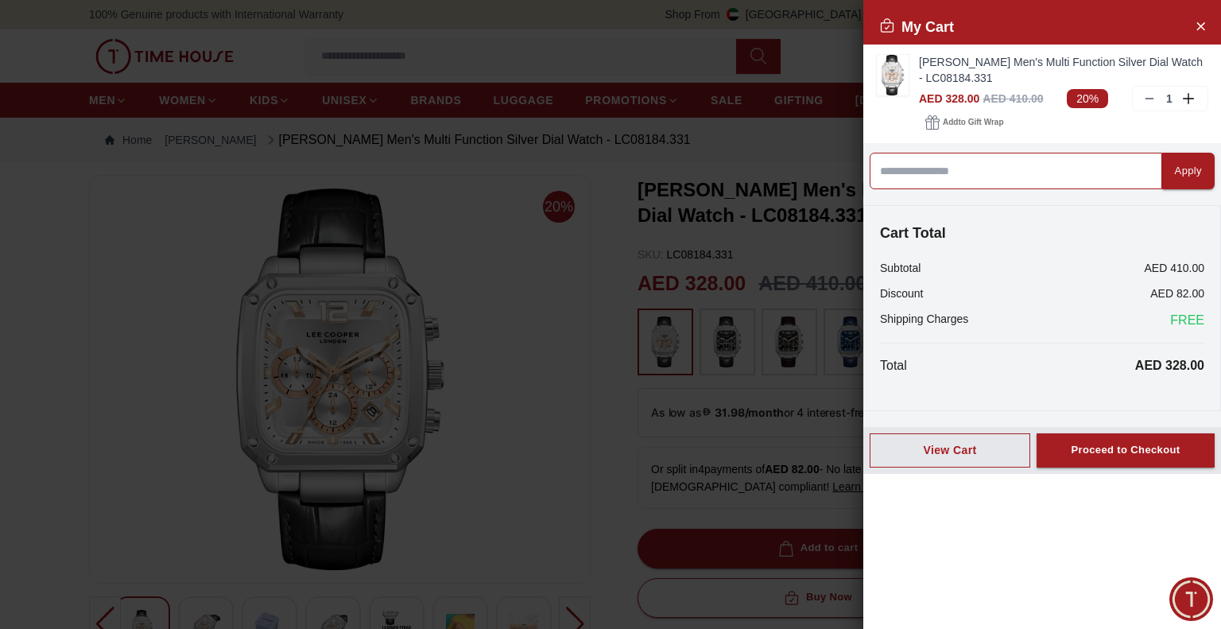
click at [1036, 171] on input at bounding box center [1016, 171] width 293 height 37
type input "*********"
click at [1180, 168] on div "Apply" at bounding box center [1188, 171] width 27 height 18
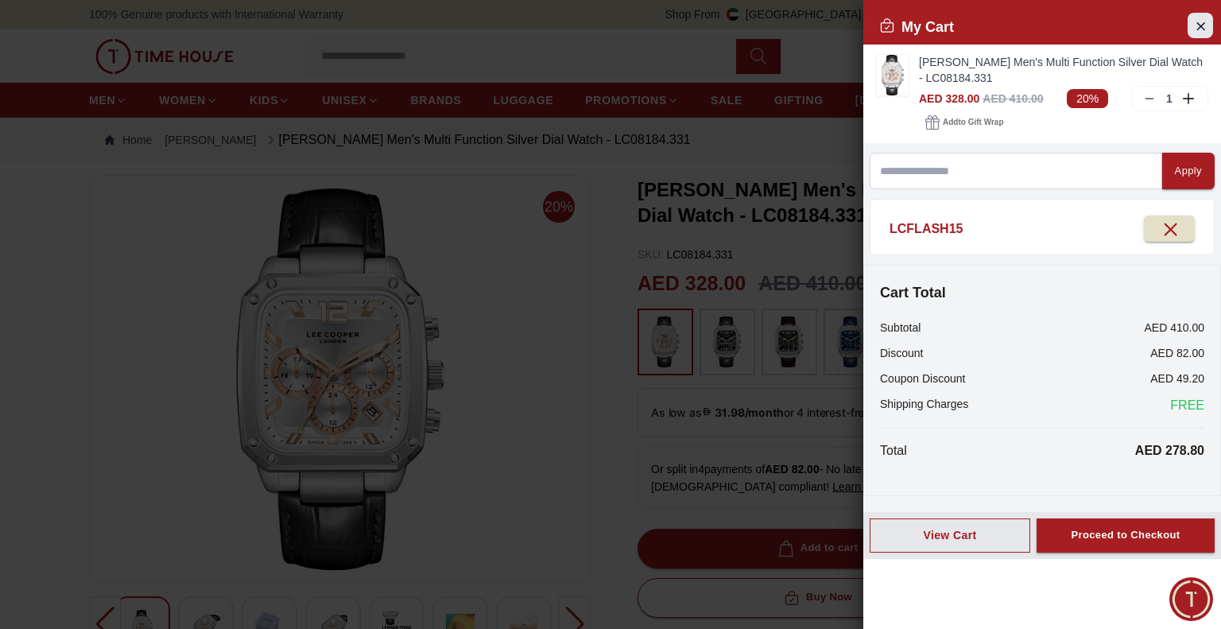
click at [1203, 25] on icon "Close Account" at bounding box center [1200, 26] width 13 height 20
